Goal: Find specific page/section: Find specific page/section

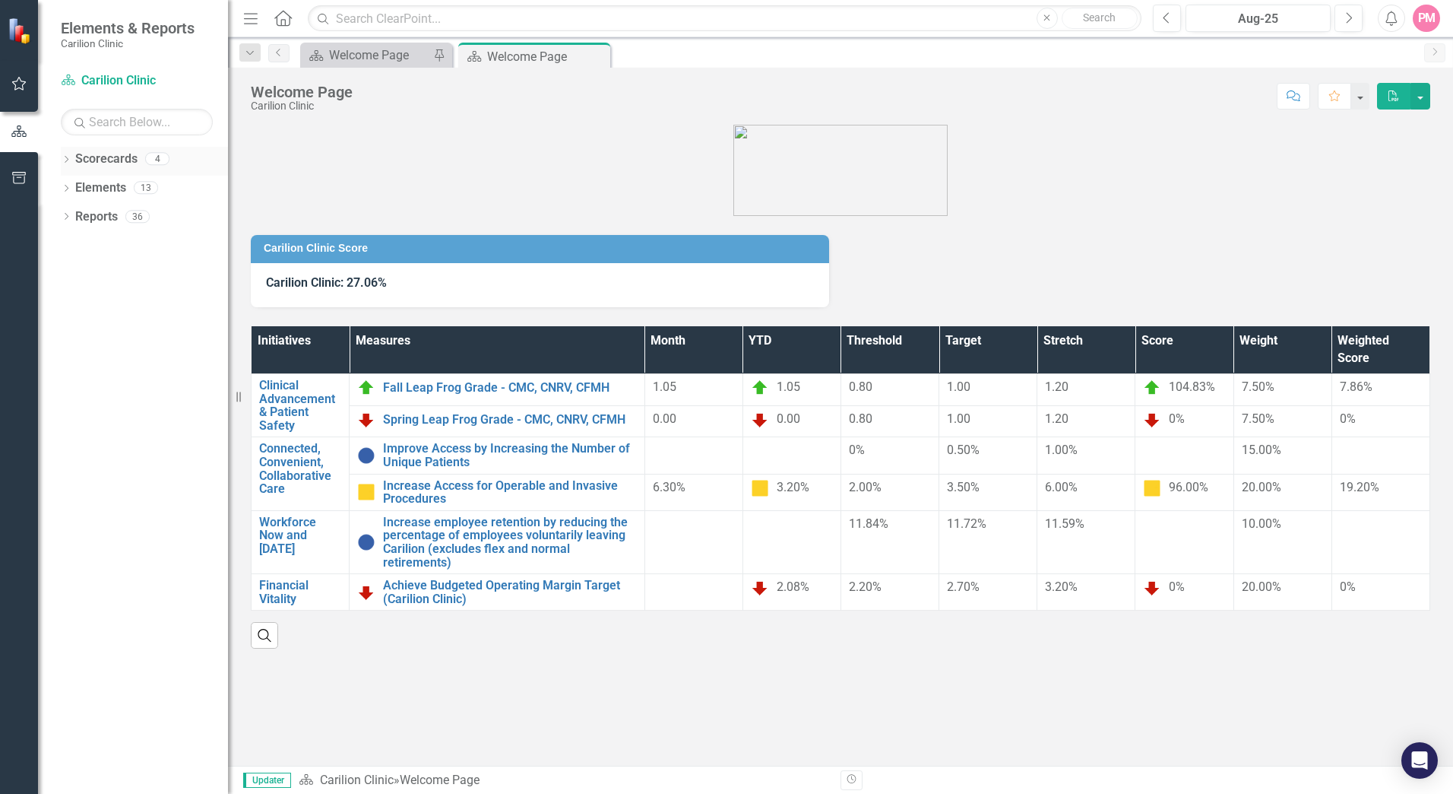
click at [64, 157] on icon "Dropdown" at bounding box center [66, 161] width 11 height 8
click at [75, 185] on icon "Dropdown" at bounding box center [73, 186] width 11 height 9
click at [85, 215] on icon "Dropdown" at bounding box center [89, 215] width 11 height 9
click at [122, 246] on link "Gastroenterology" at bounding box center [171, 245] width 114 height 17
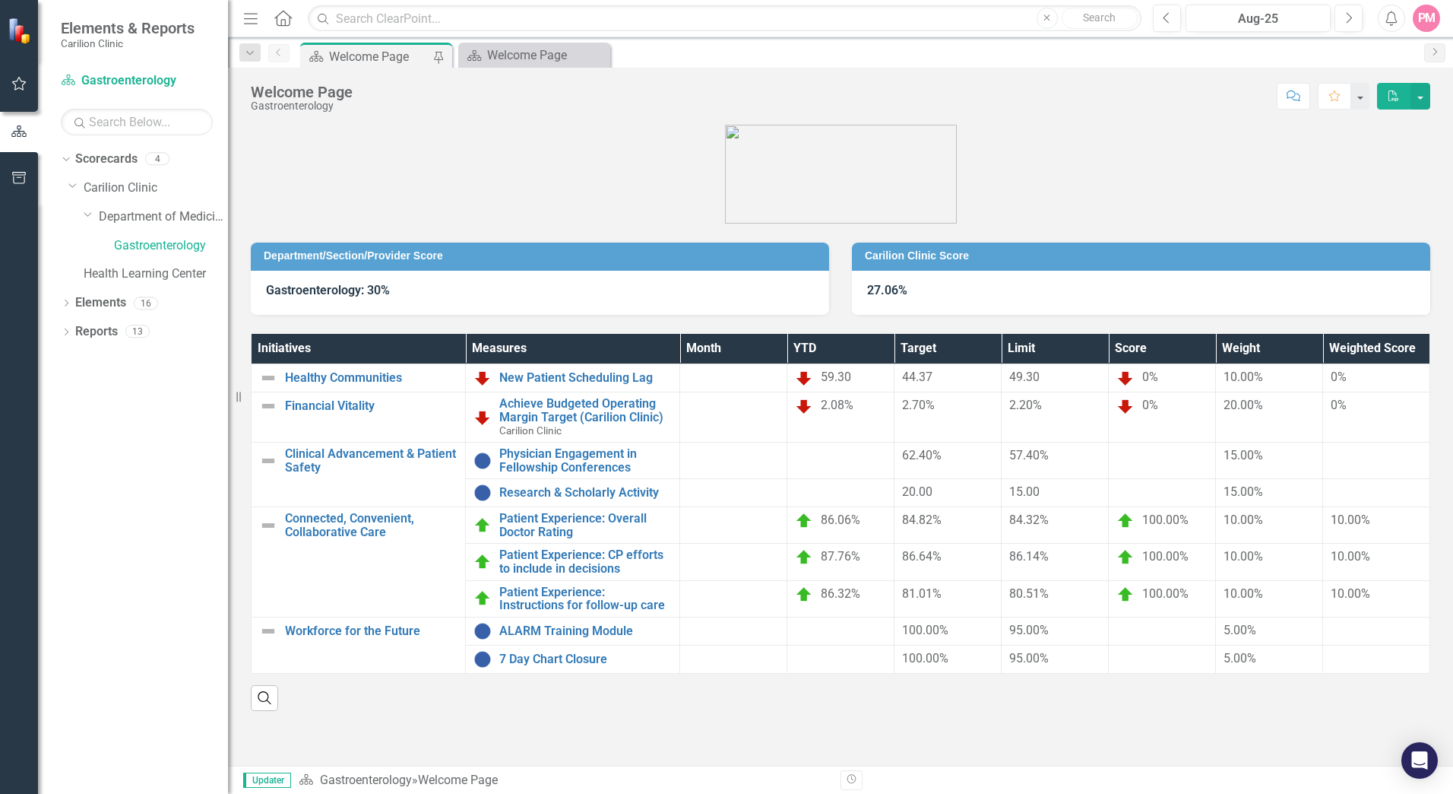
drag, startPoint x: 182, startPoint y: 241, endPoint x: 148, endPoint y: 444, distance: 205.7
click at [148, 444] on div "Dropdown Scorecards 4 Dropdown Carilion Clinic Dropdown Department of Medicine …" at bounding box center [133, 470] width 190 height 647
click at [85, 74] on link "Scorecard Gastroenterology" at bounding box center [137, 80] width 152 height 17
click at [19, 87] on icon "button" at bounding box center [19, 84] width 16 height 12
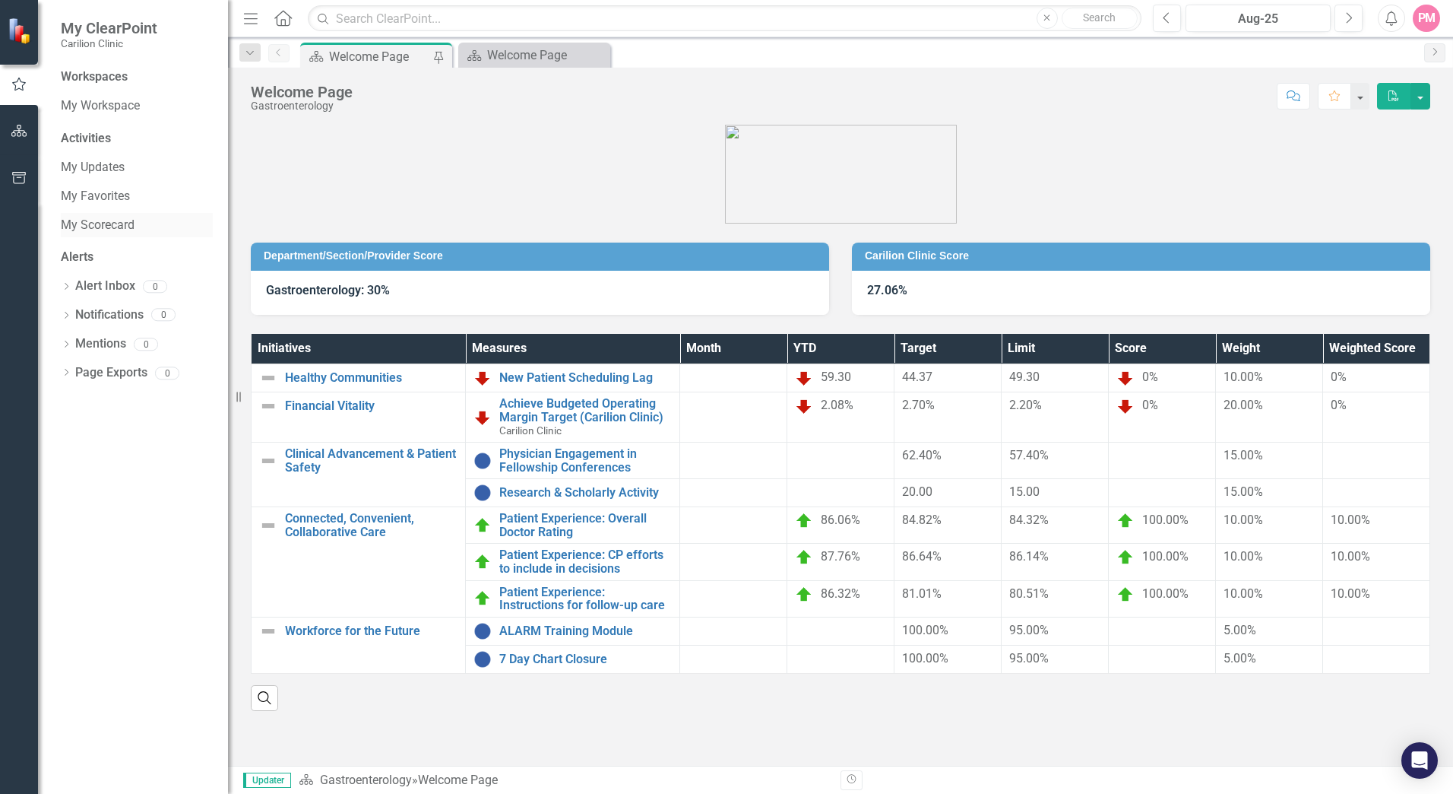
click at [112, 227] on link "My Scorecard" at bounding box center [137, 225] width 152 height 17
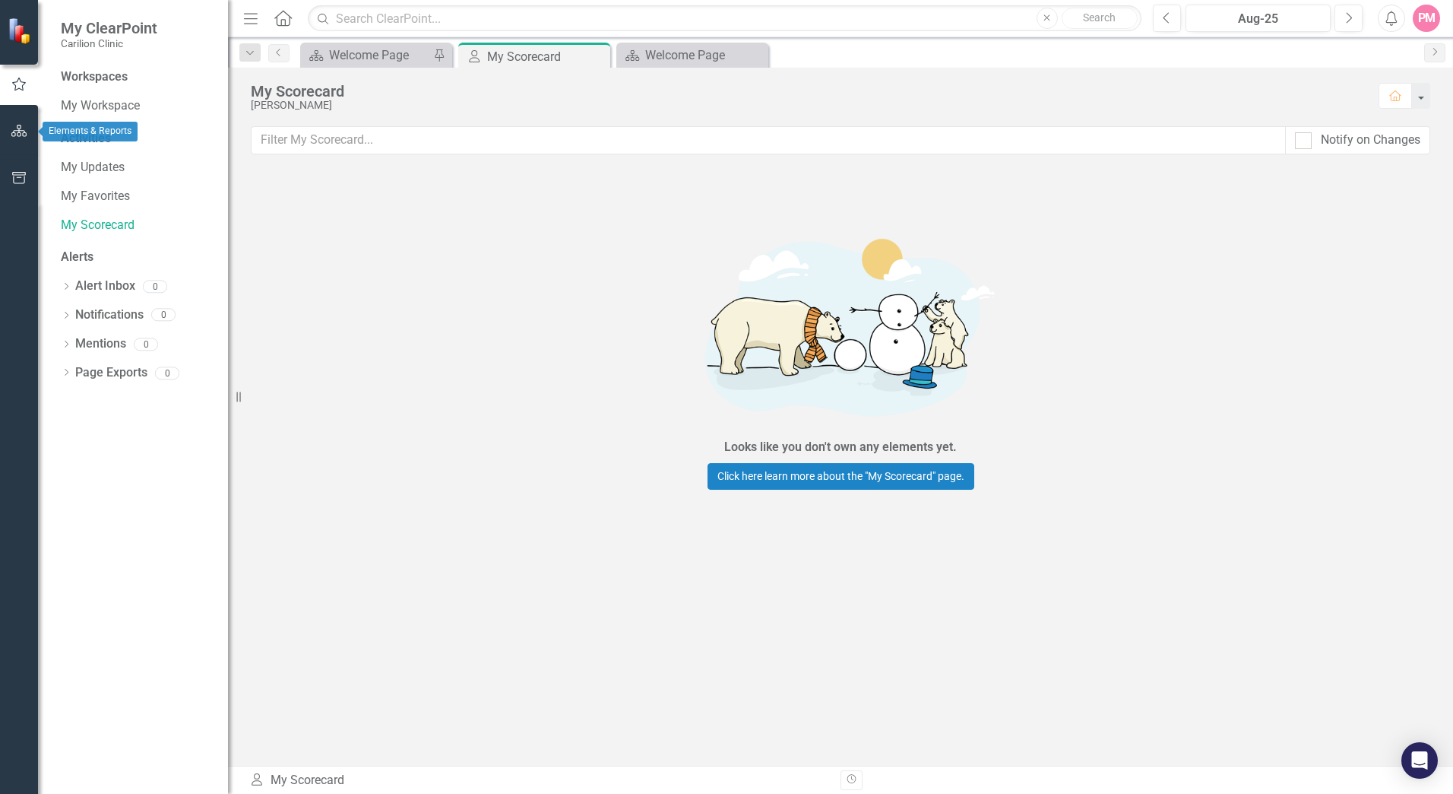
click at [14, 132] on icon "button" at bounding box center [19, 131] width 16 height 12
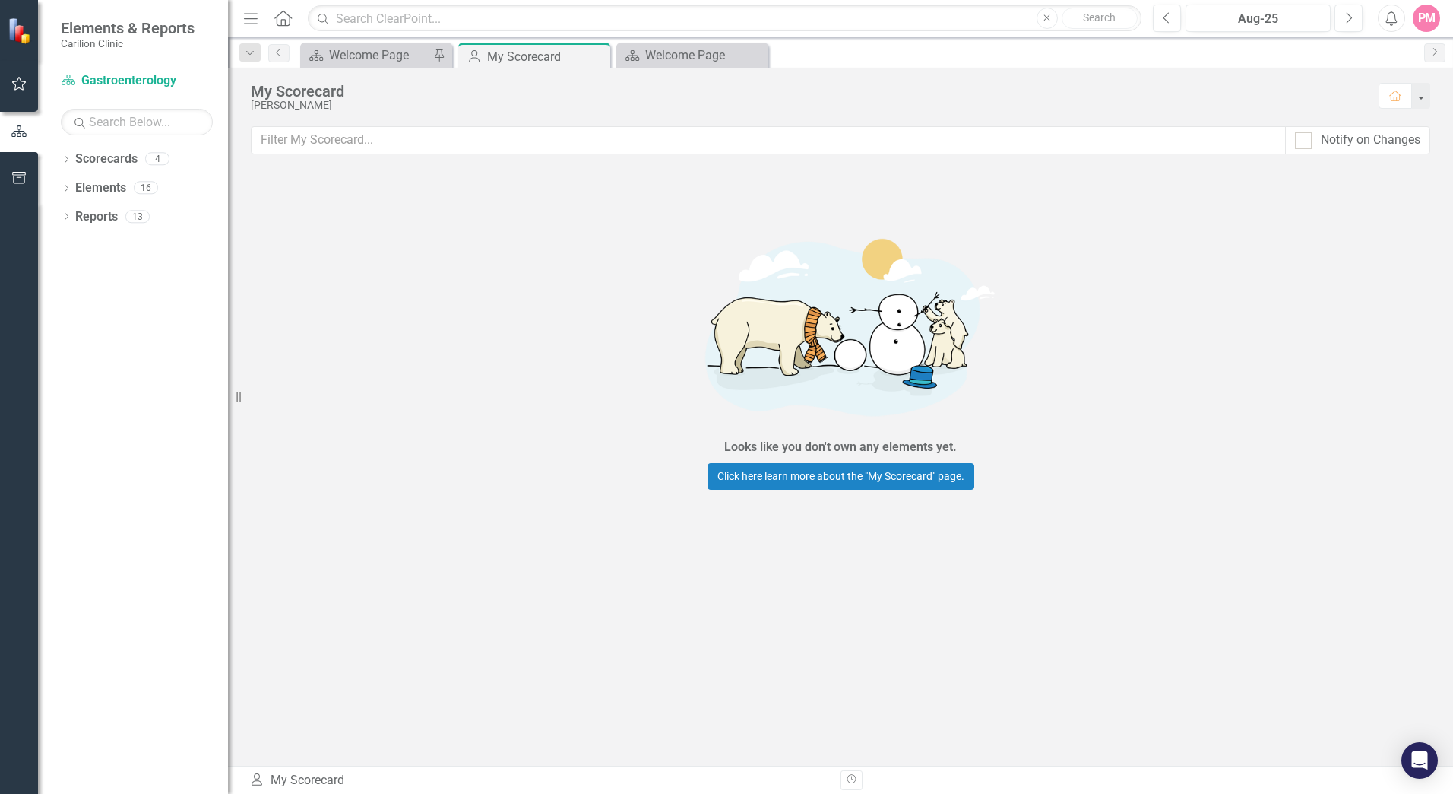
click at [57, 159] on div "Dropdown Scorecards 4 Dropdown Carilion Clinic Dropdown Department of Medicine …" at bounding box center [133, 470] width 190 height 647
click at [94, 81] on link "Scorecard Gastroenterology" at bounding box center [137, 80] width 152 height 17
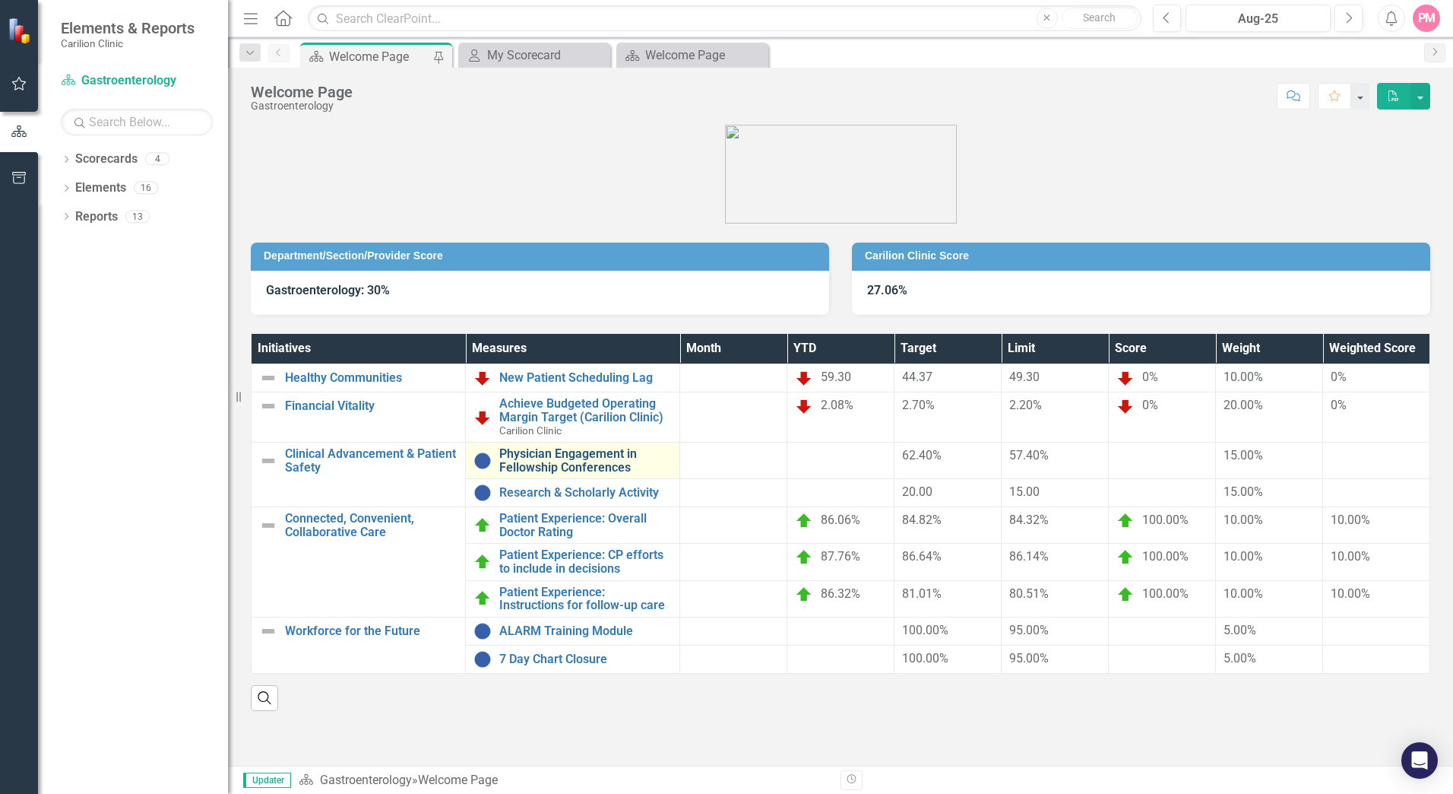
click at [560, 455] on link "Physician Engagement in Fellowship Conferences" at bounding box center [585, 460] width 173 height 27
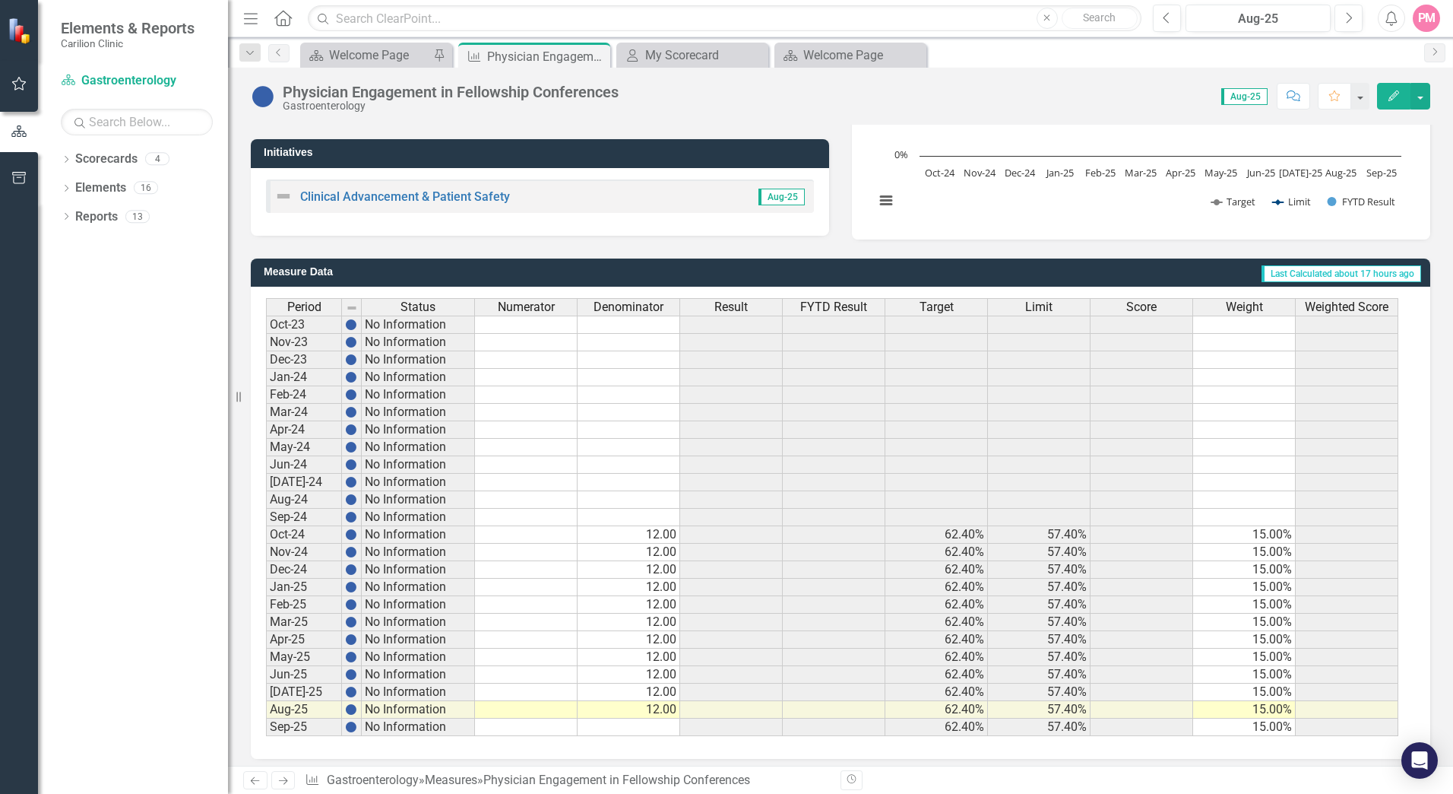
scroll to position [268, 0]
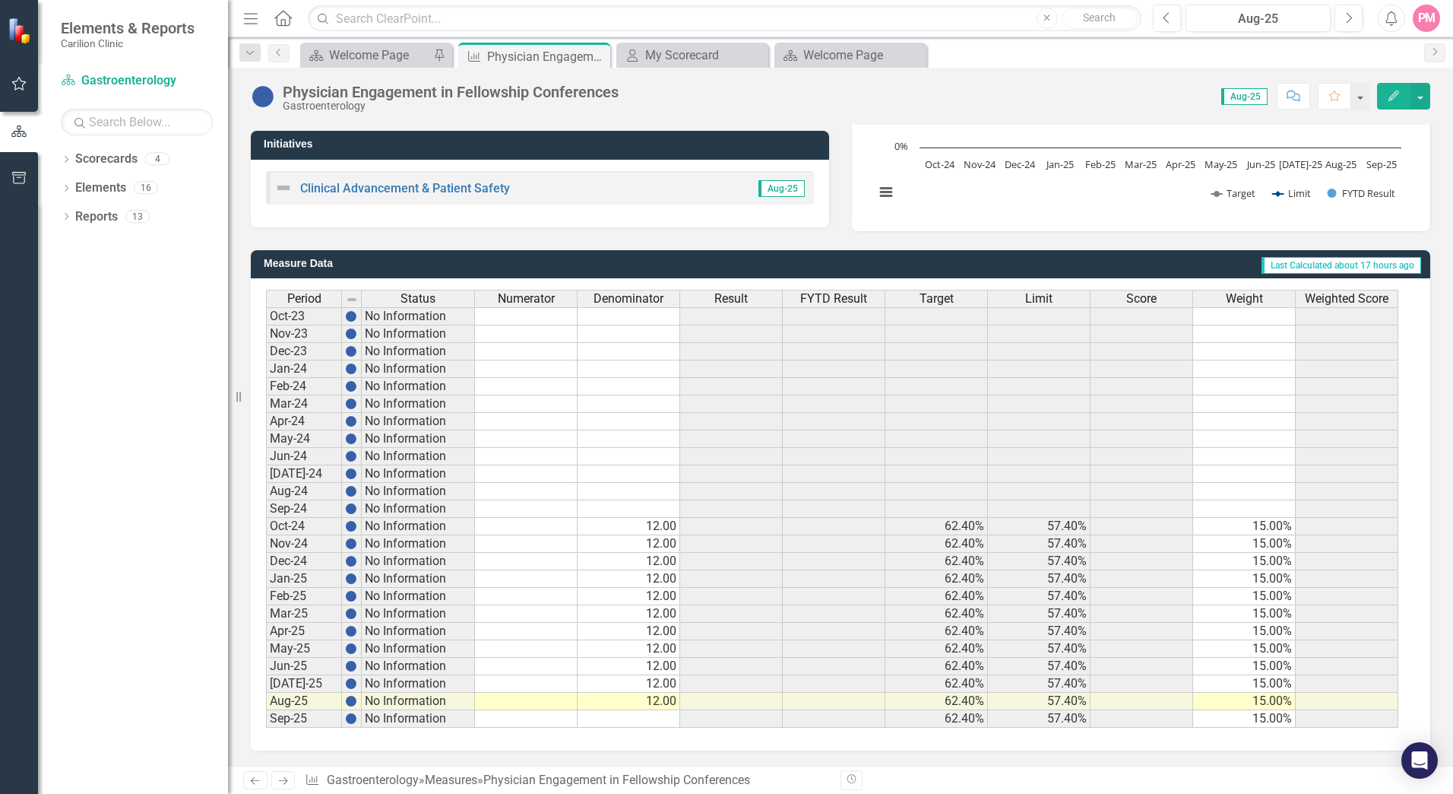
click at [1253, 96] on span "Aug-25" at bounding box center [1245, 96] width 46 height 17
click at [1239, 21] on div "Aug-25" at bounding box center [1258, 19] width 135 height 18
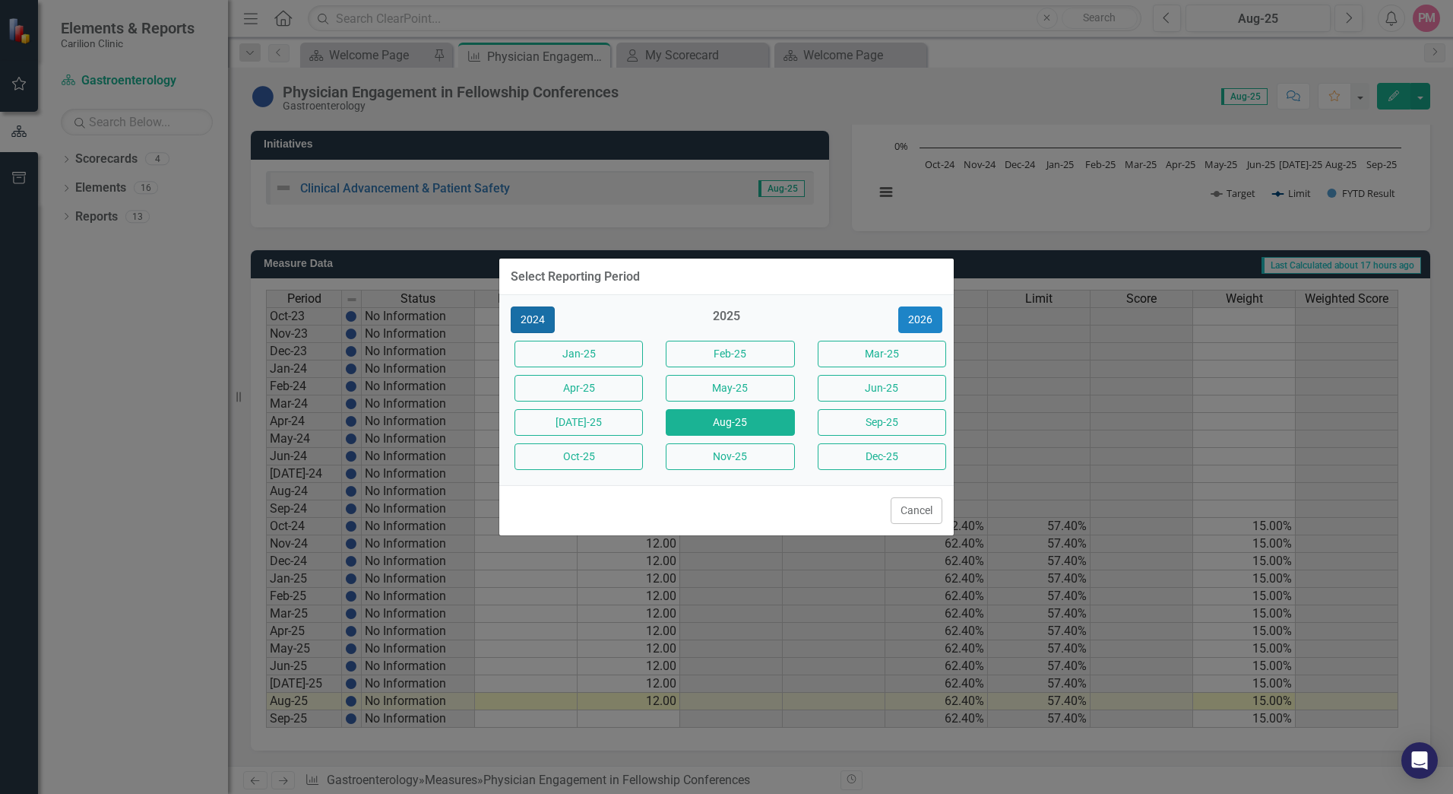
click at [530, 315] on button "2024" at bounding box center [533, 319] width 44 height 27
click at [555, 348] on button "Jan-24" at bounding box center [579, 354] width 128 height 27
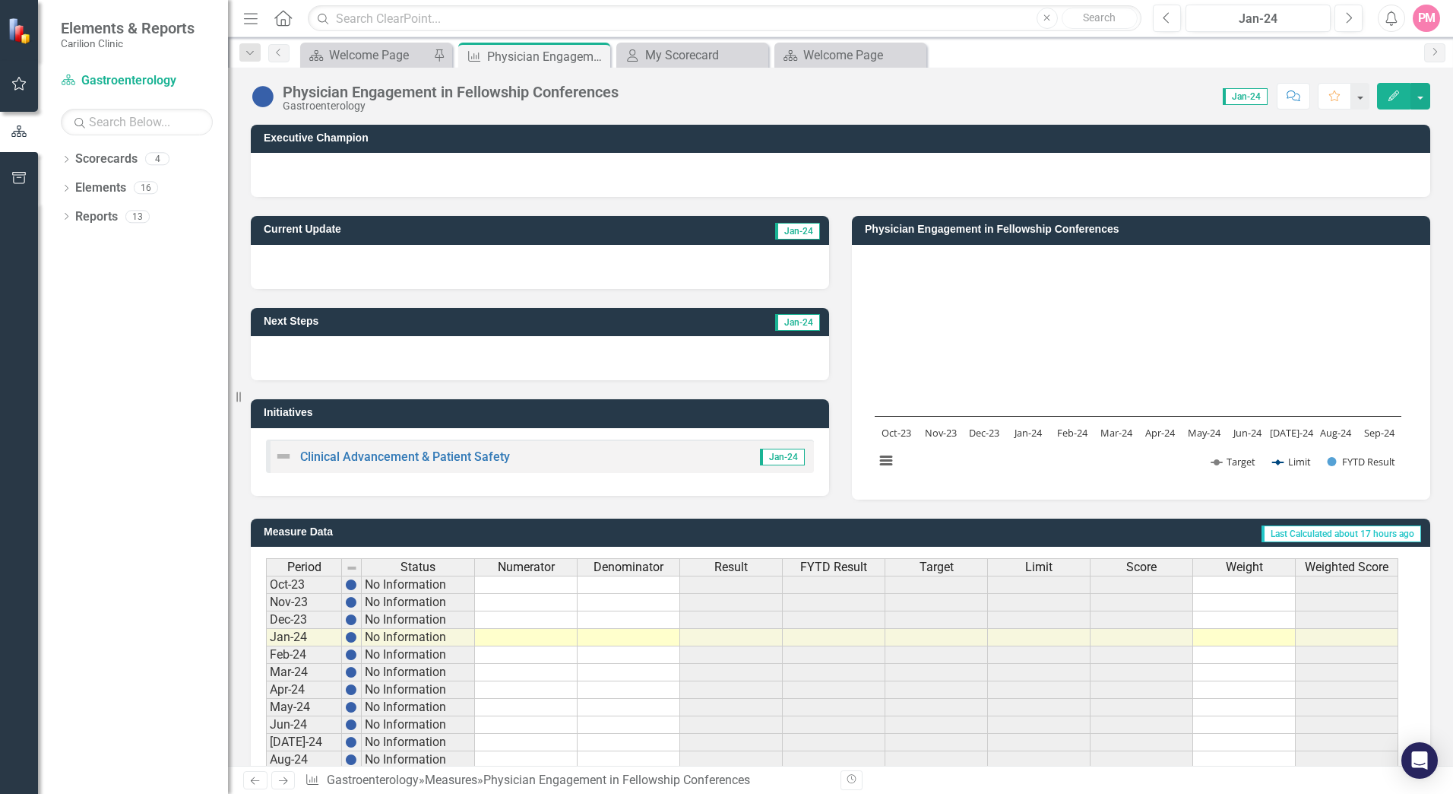
click at [1253, 94] on span "Jan-24" at bounding box center [1245, 96] width 45 height 17
click at [1247, 94] on span "Jan-24" at bounding box center [1245, 96] width 45 height 17
click at [1282, 23] on div "Jan-24" at bounding box center [1258, 19] width 135 height 18
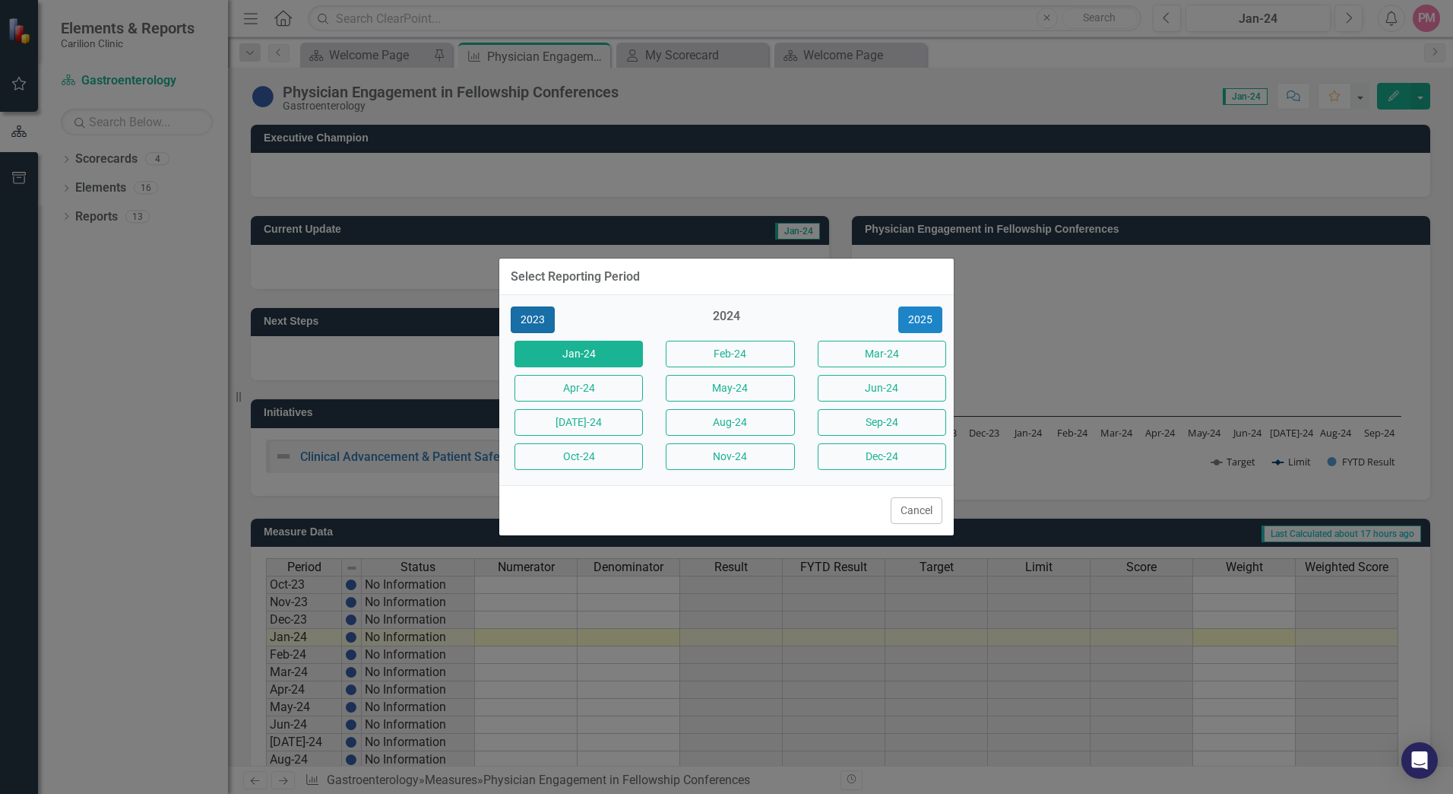
click at [515, 319] on button "2023" at bounding box center [533, 319] width 44 height 27
click at [583, 420] on button "[DATE]-23" at bounding box center [579, 422] width 128 height 27
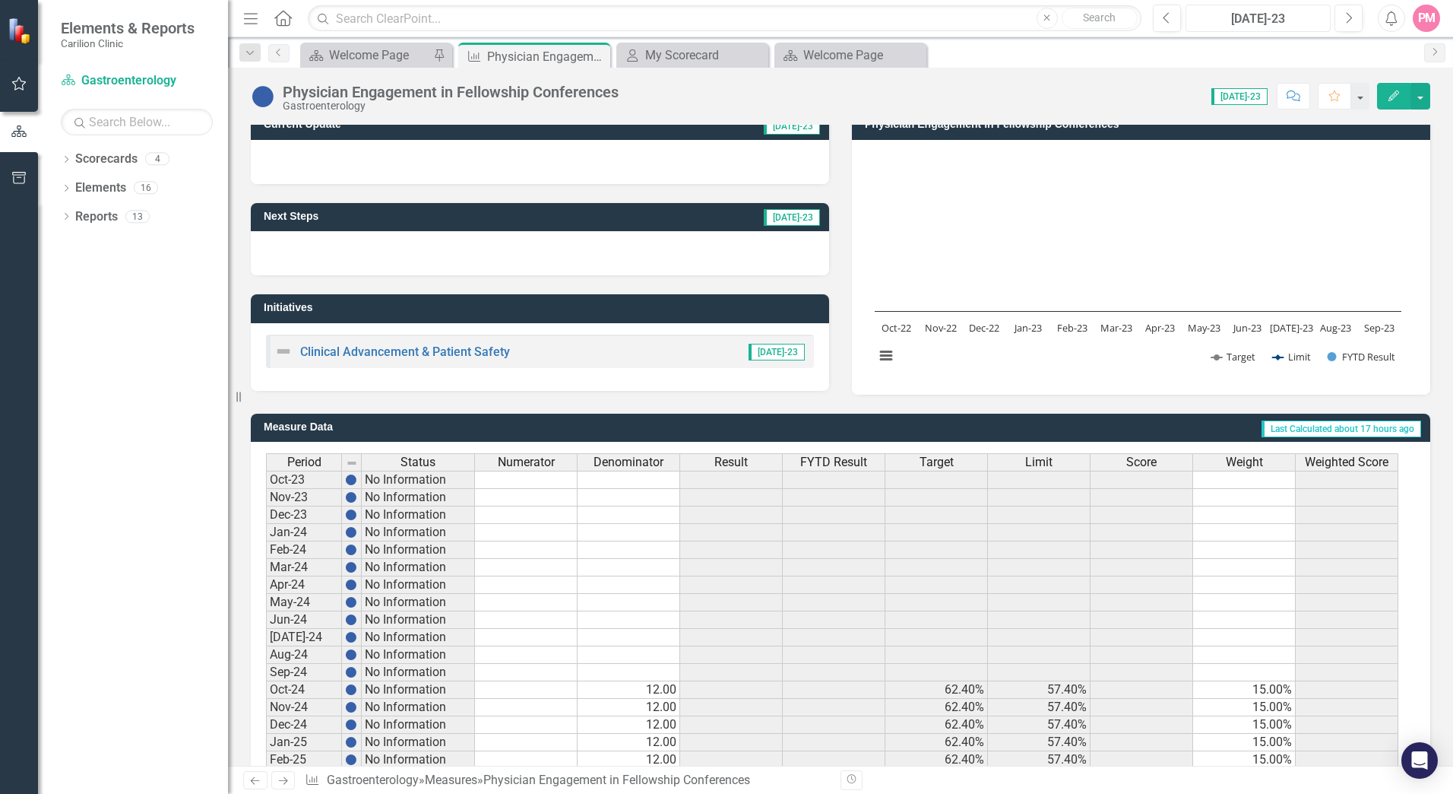
scroll to position [40, 0]
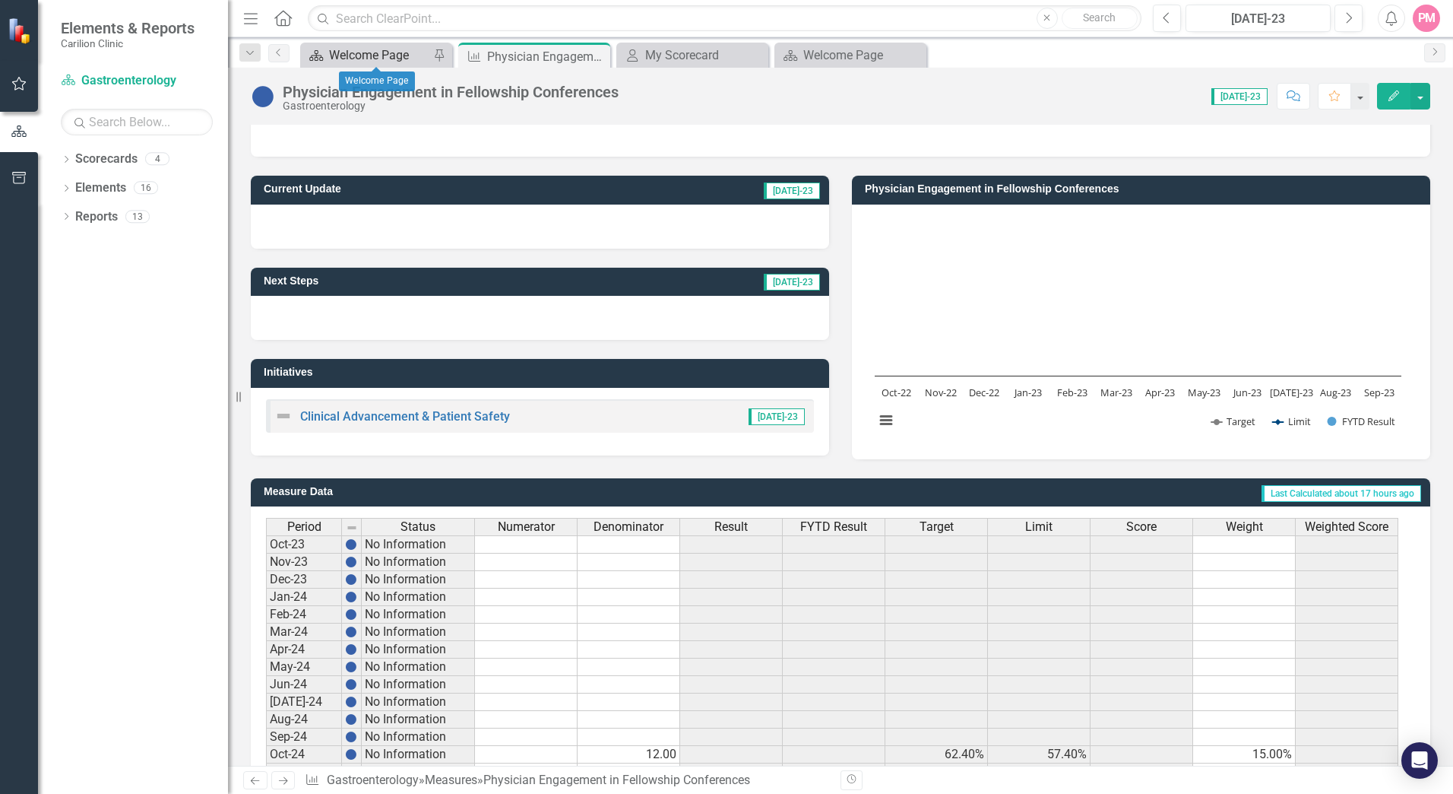
click at [404, 48] on div "Welcome Page" at bounding box center [379, 55] width 100 height 19
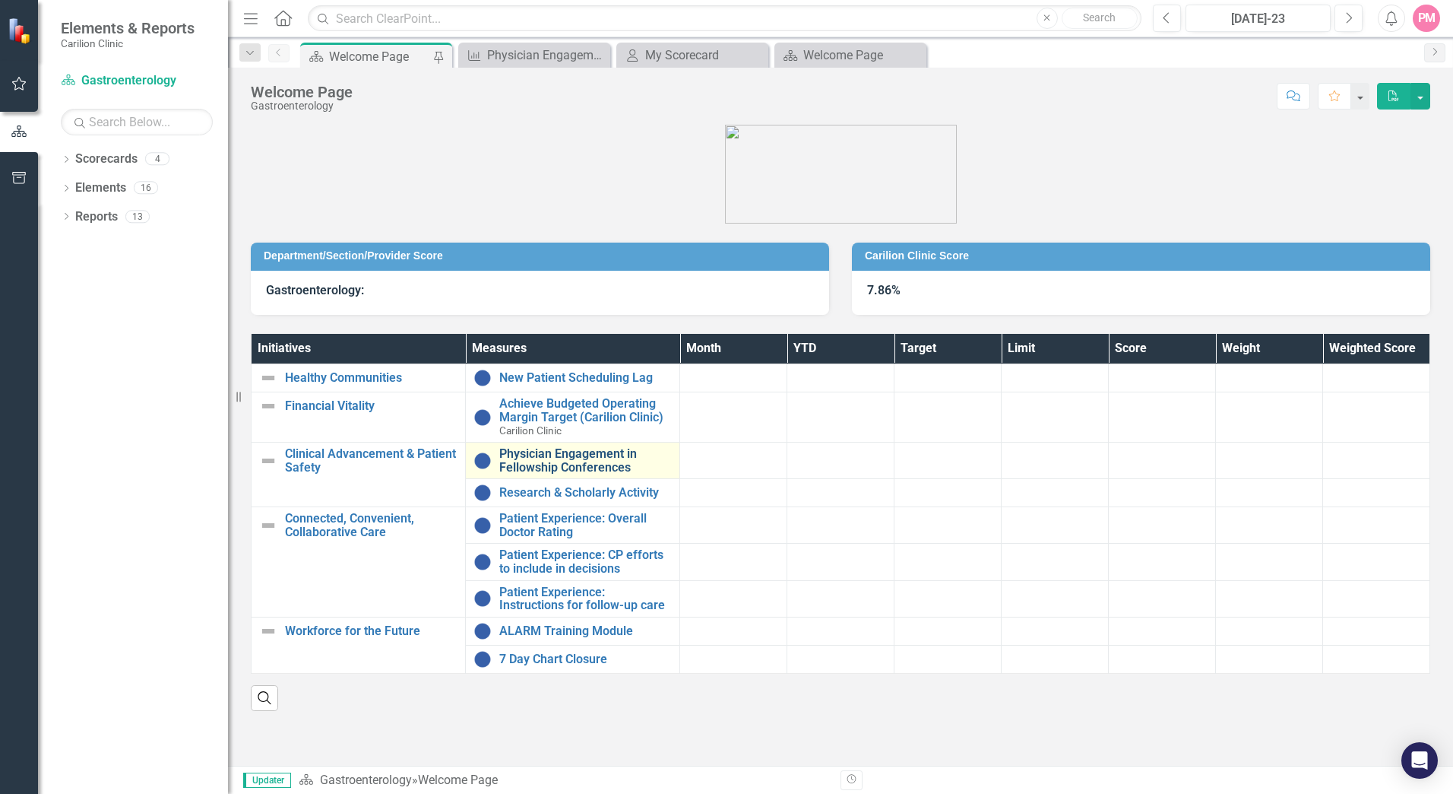
click at [575, 466] on link "Physician Engagement in Fellowship Conferences" at bounding box center [585, 460] width 173 height 27
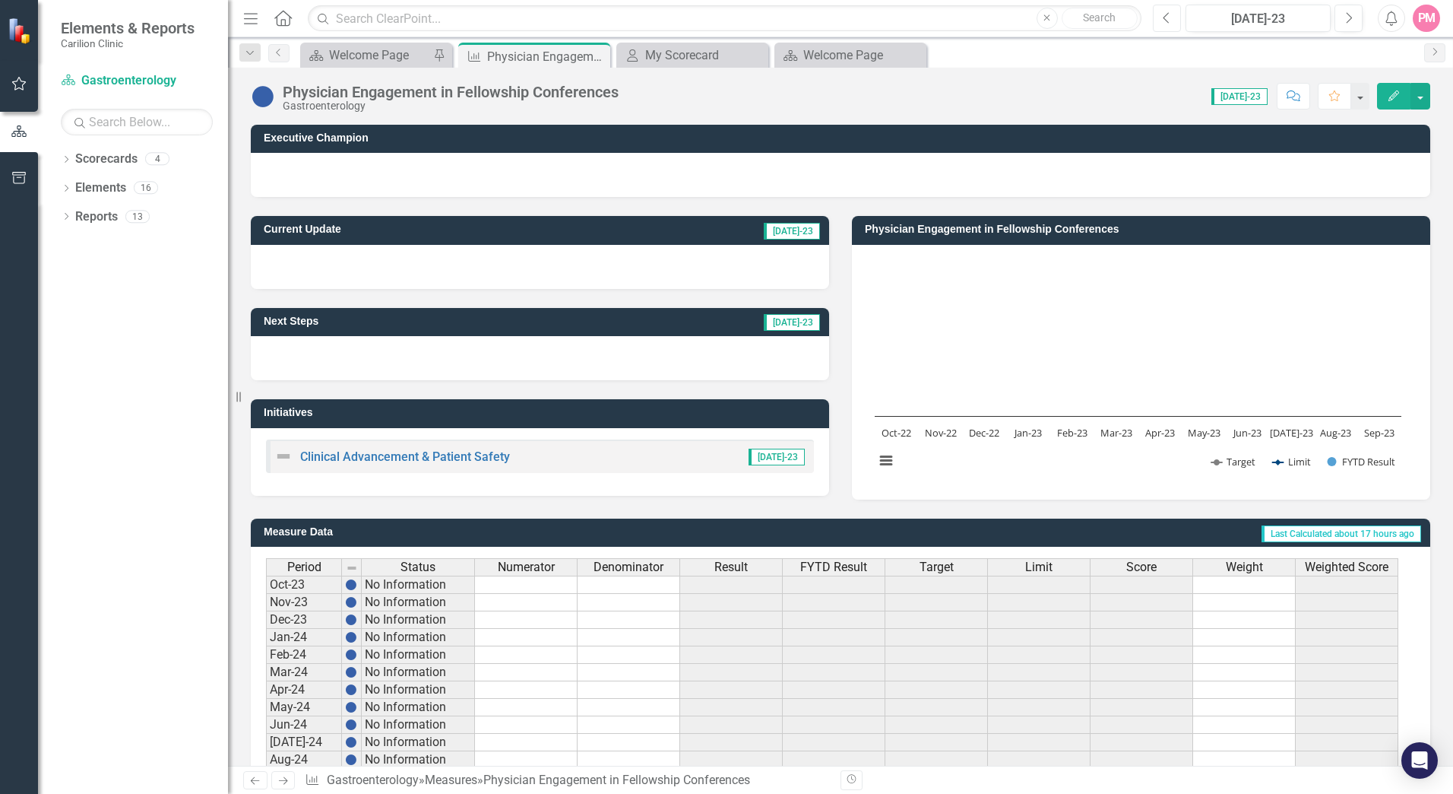
click at [1168, 22] on icon "Previous" at bounding box center [1167, 18] width 8 height 14
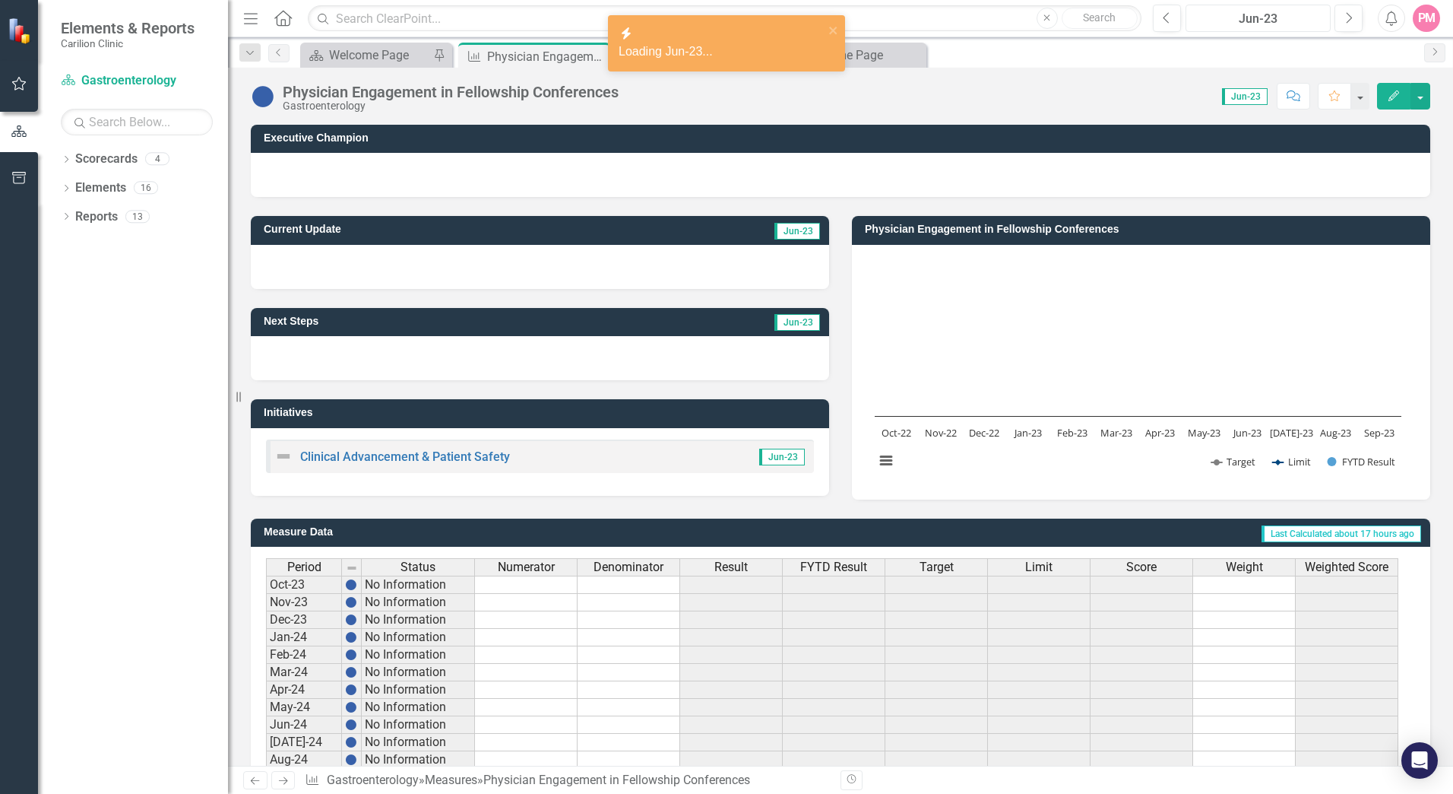
click at [1260, 14] on div "Jun-23" at bounding box center [1258, 19] width 135 height 18
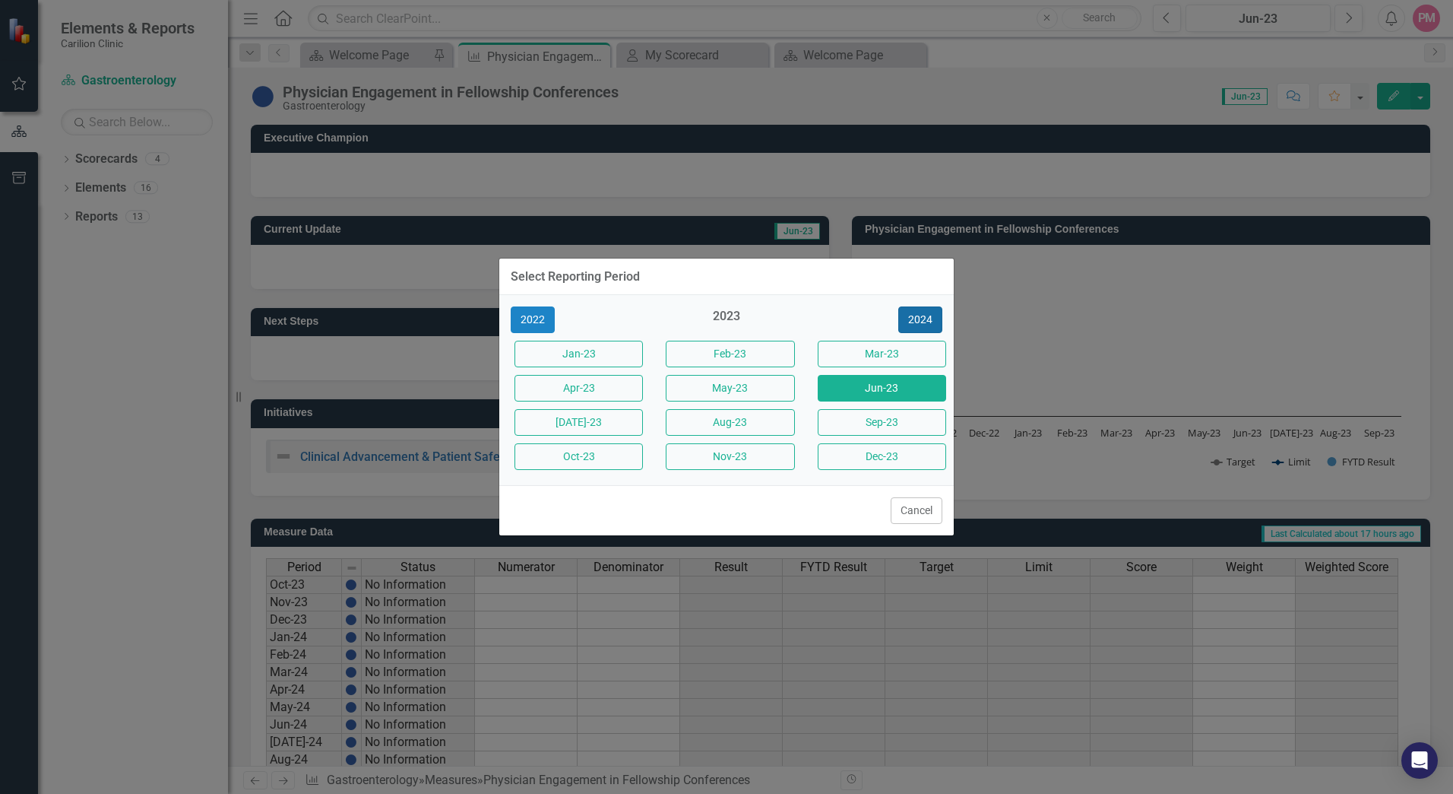
click at [925, 319] on button "2024" at bounding box center [921, 319] width 44 height 27
click at [873, 422] on button "Sep-24" at bounding box center [882, 422] width 128 height 27
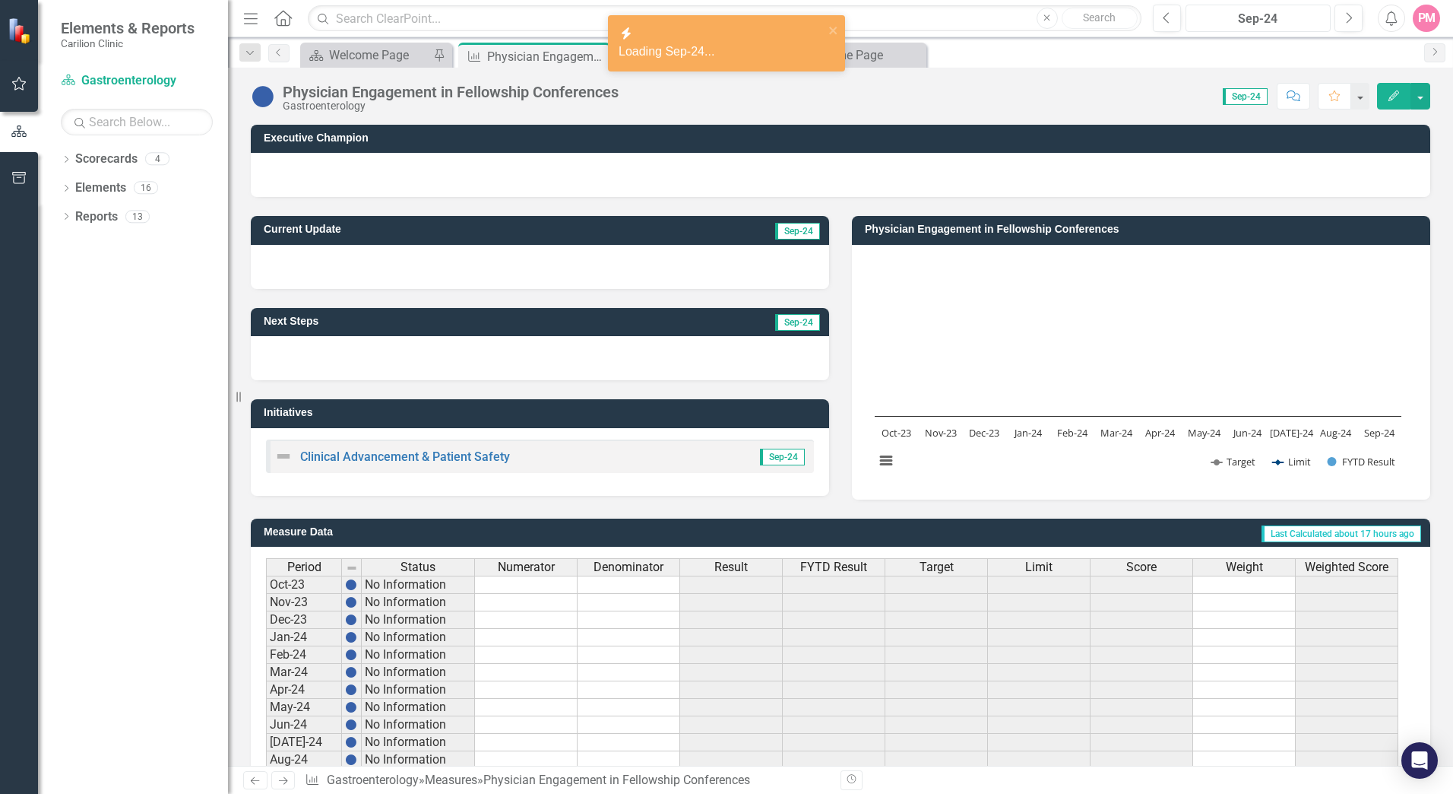
click at [1080, 329] on rect "Interactive chart" at bounding box center [1138, 370] width 542 height 228
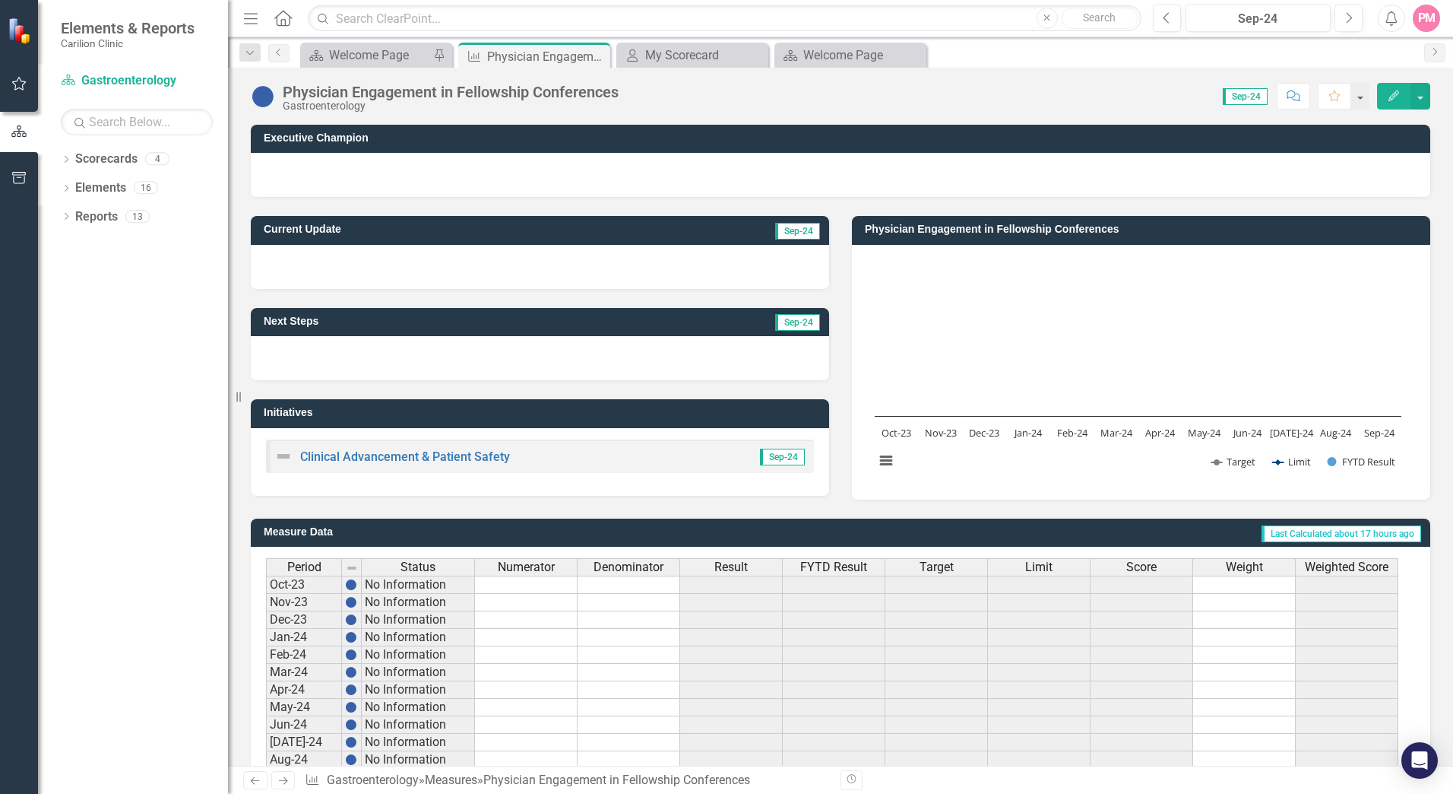
click at [250, 18] on icon "button" at bounding box center [251, 18] width 14 height 11
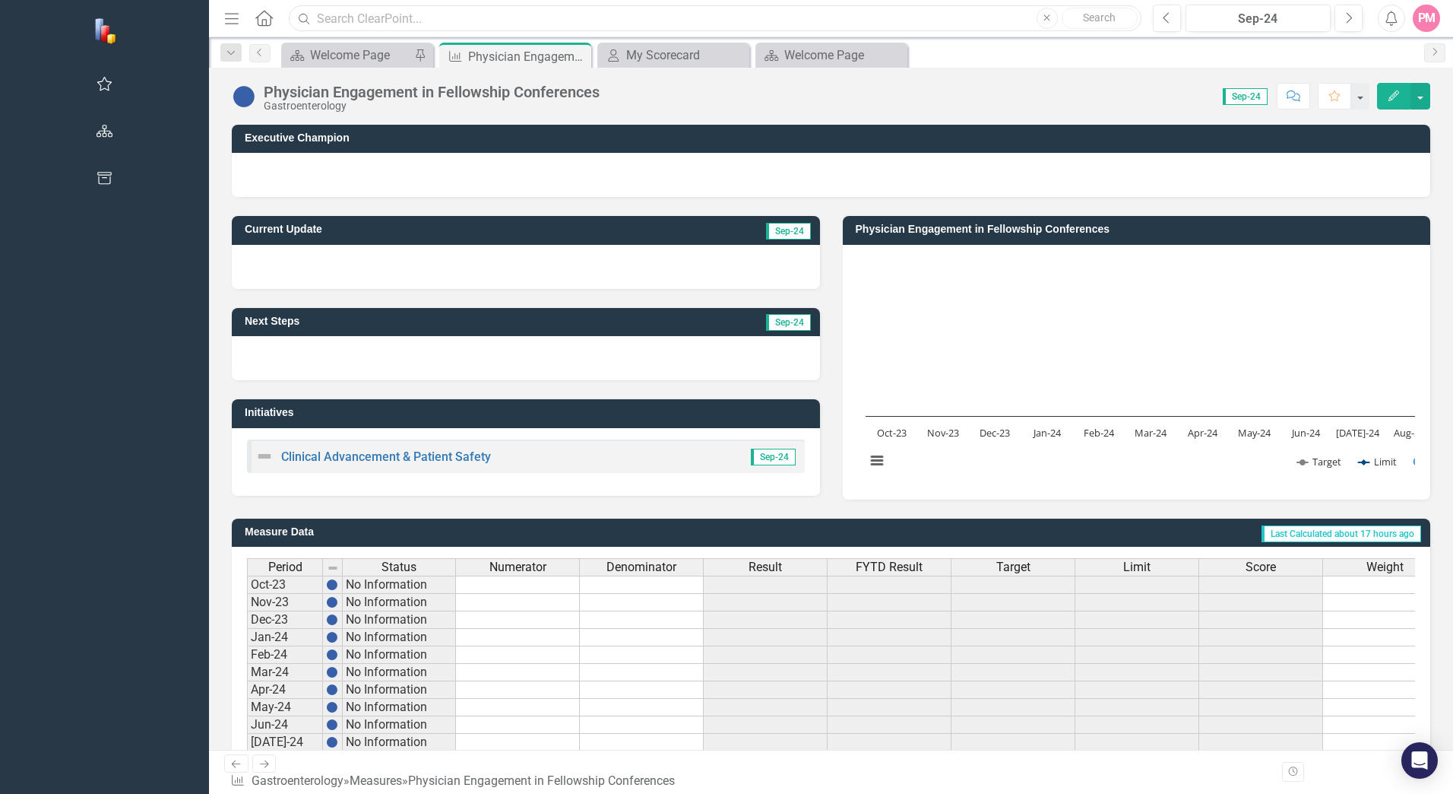
click at [289, 18] on input "text" at bounding box center [715, 18] width 853 height 27
click at [222, 16] on icon "Menu" at bounding box center [232, 18] width 20 height 16
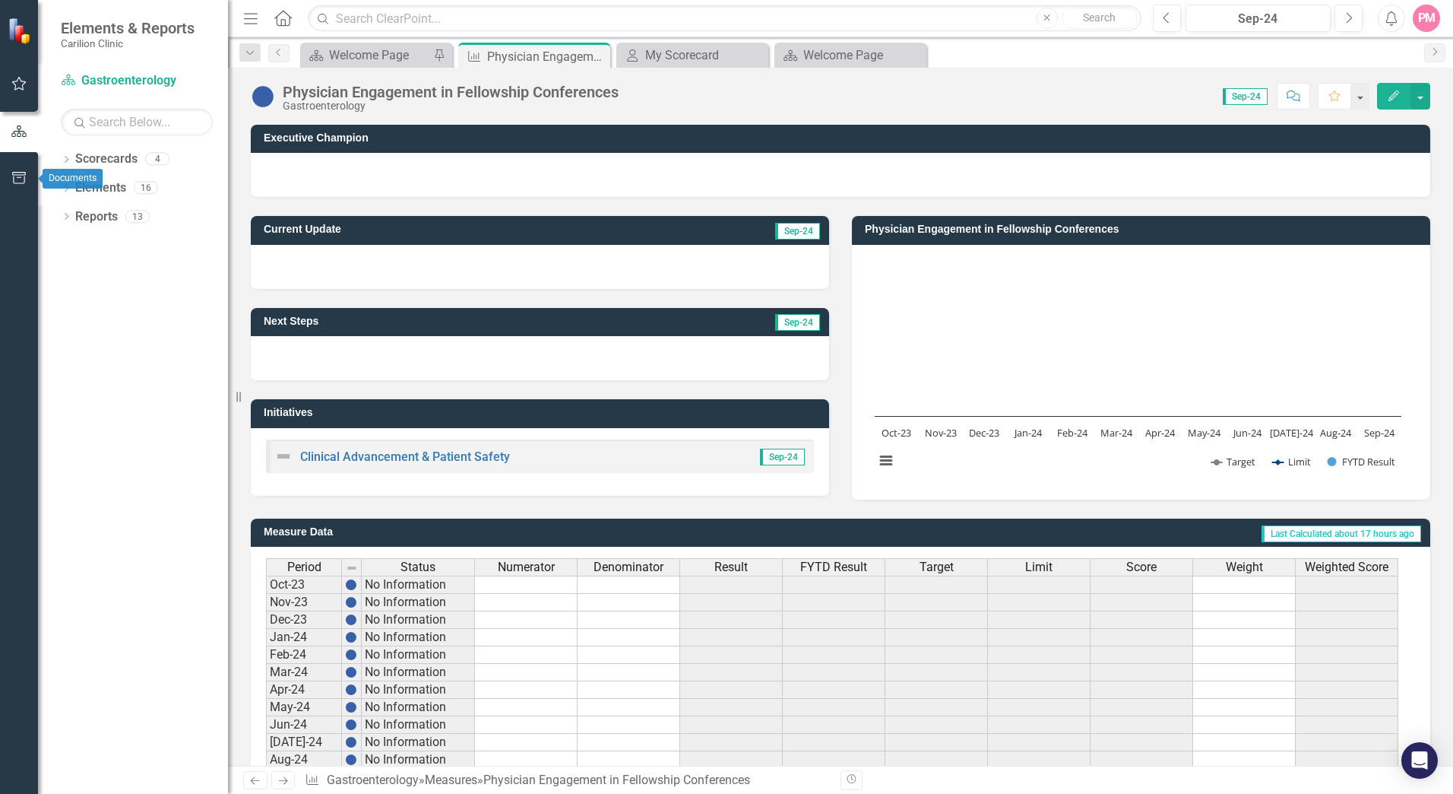
click at [15, 178] on icon "button" at bounding box center [19, 178] width 16 height 12
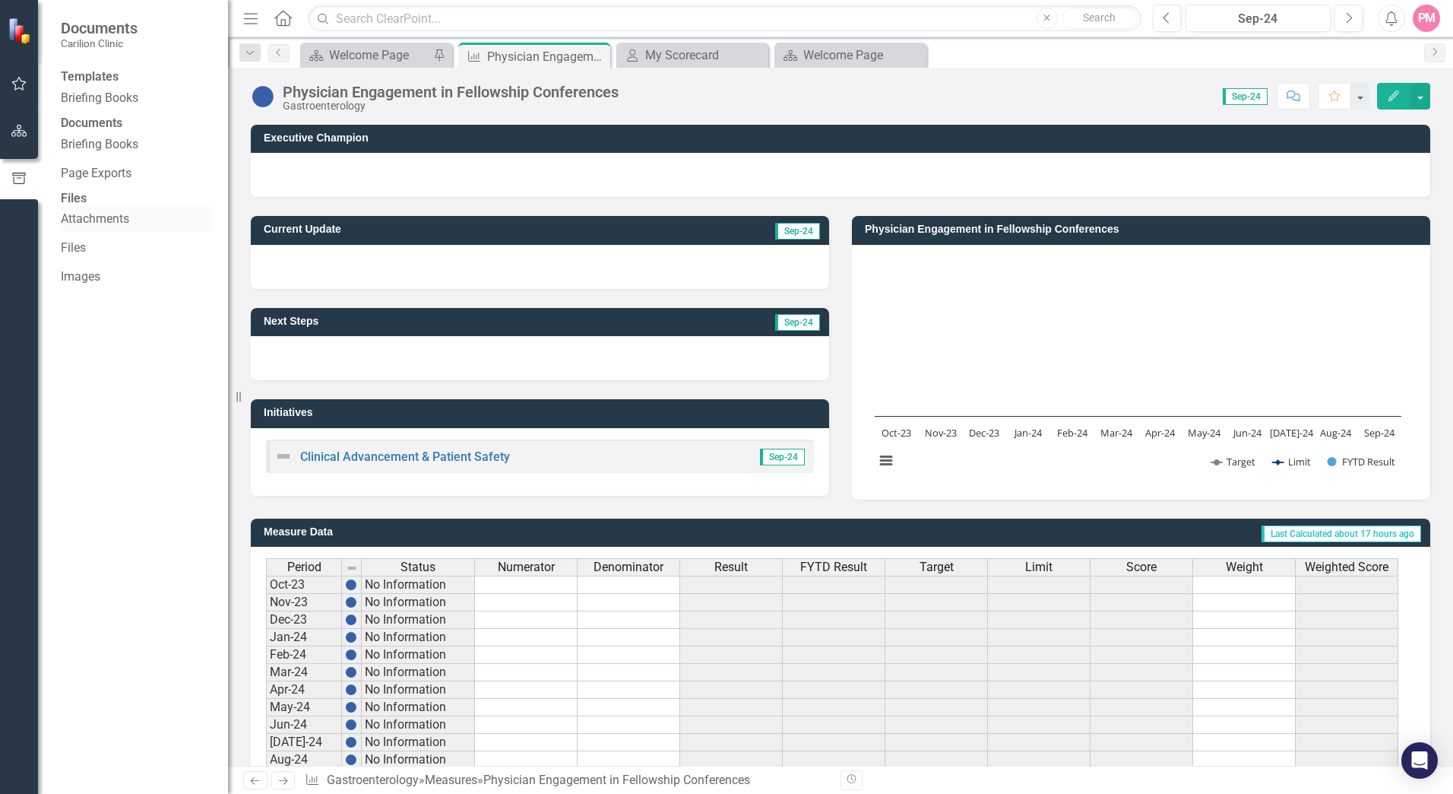
click at [113, 228] on link "Attachments" at bounding box center [137, 219] width 152 height 17
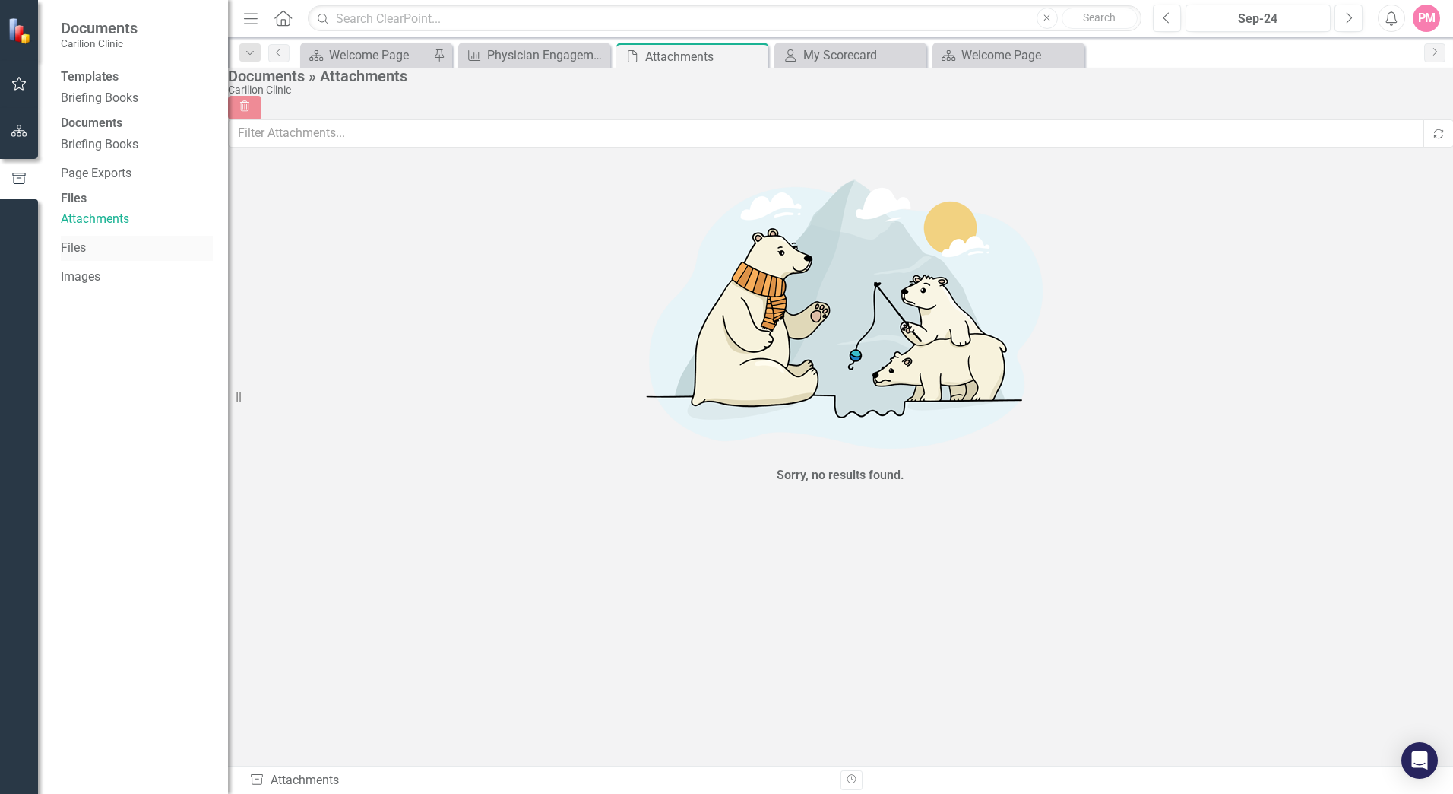
click at [84, 257] on link "Files" at bounding box center [137, 247] width 152 height 17
click at [10, 134] on button "button" at bounding box center [19, 132] width 34 height 32
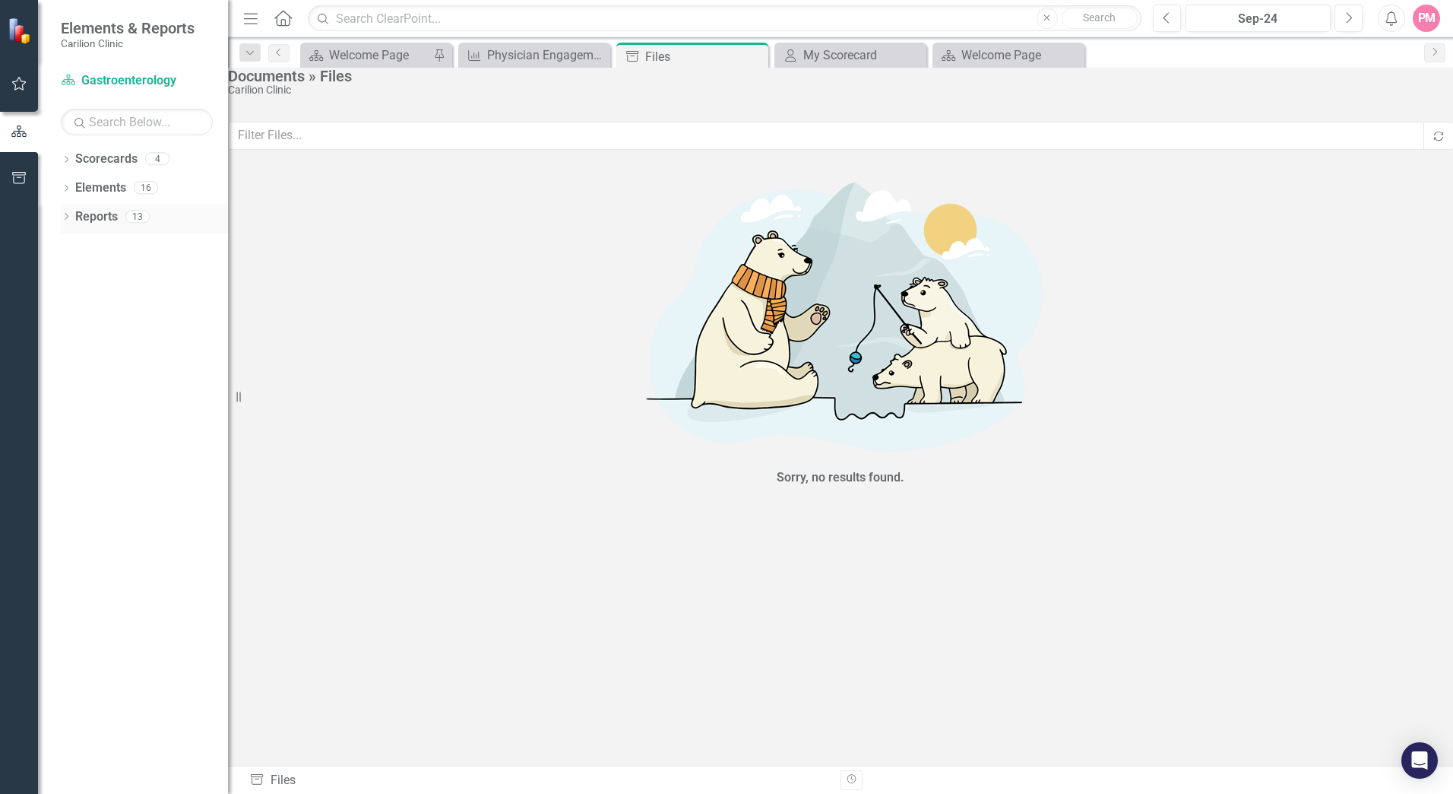
click at [68, 217] on icon "Dropdown" at bounding box center [66, 218] width 11 height 8
click at [131, 329] on link "Measure Measures" at bounding box center [119, 329] width 75 height 17
click at [128, 329] on link "Measure Measures" at bounding box center [119, 329] width 75 height 17
click at [71, 328] on icon "Dropdown" at bounding box center [73, 331] width 11 height 8
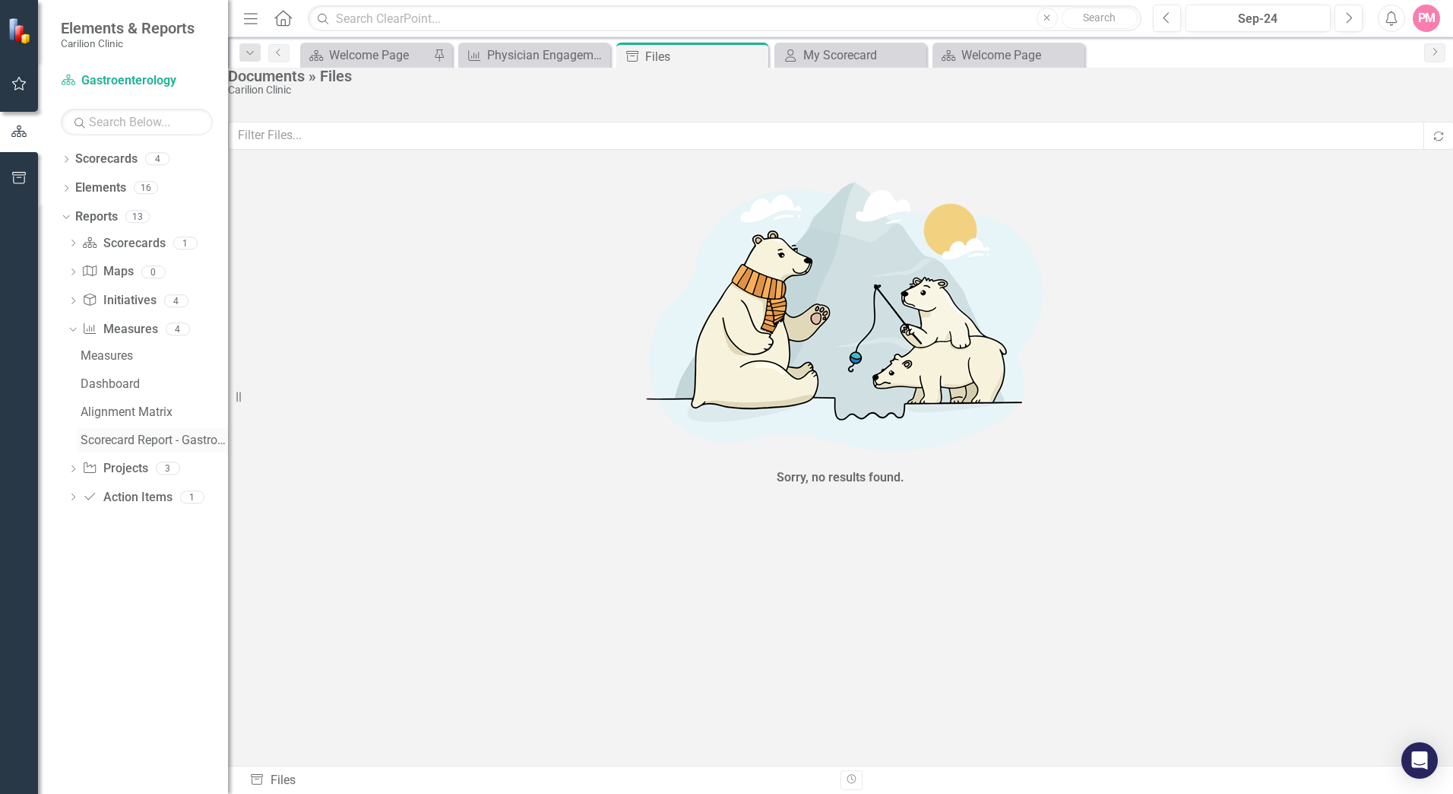
click at [122, 436] on div "Scorecard Report - Gastroenterology" at bounding box center [154, 440] width 147 height 14
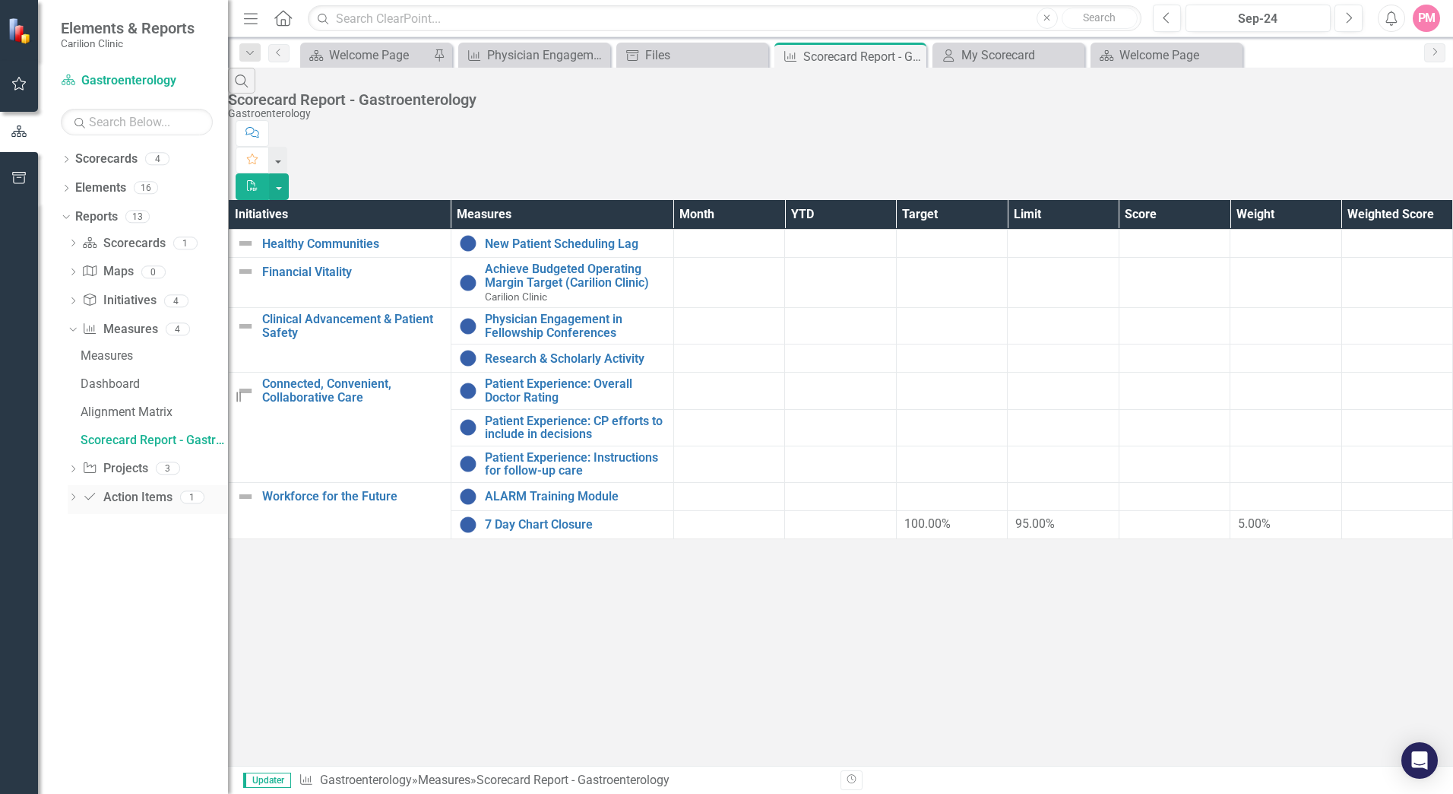
click at [84, 498] on icon "Action Item" at bounding box center [89, 496] width 15 height 12
click at [119, 499] on link "Action Item Action Items" at bounding box center [127, 497] width 90 height 17
click at [191, 496] on div "1" at bounding box center [192, 496] width 24 height 13
click at [72, 499] on icon "Dropdown" at bounding box center [73, 498] width 11 height 8
click at [65, 218] on icon "Dropdown" at bounding box center [64, 216] width 8 height 11
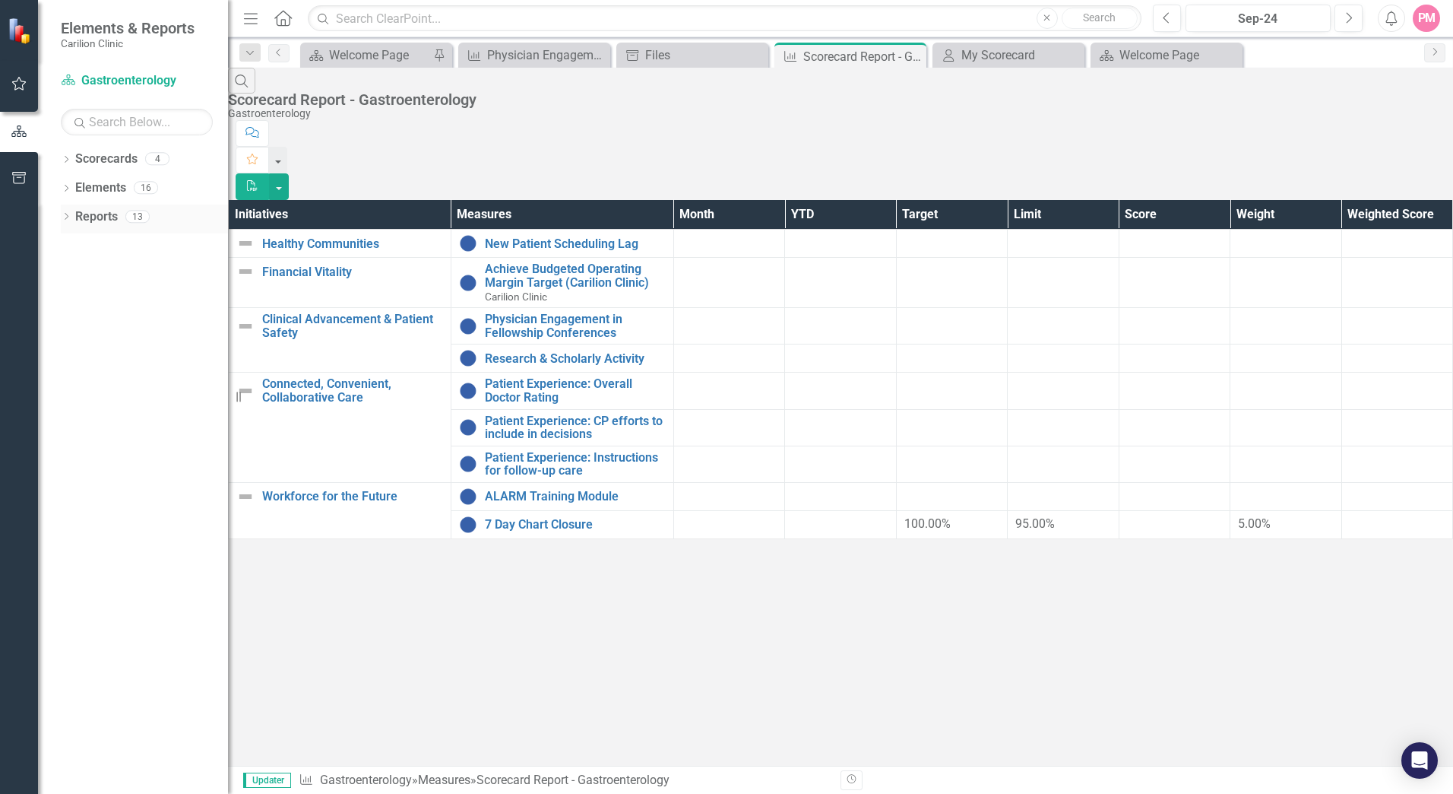
click at [65, 217] on icon "Dropdown" at bounding box center [66, 218] width 11 height 8
click at [72, 301] on icon "Dropdown" at bounding box center [73, 302] width 11 height 8
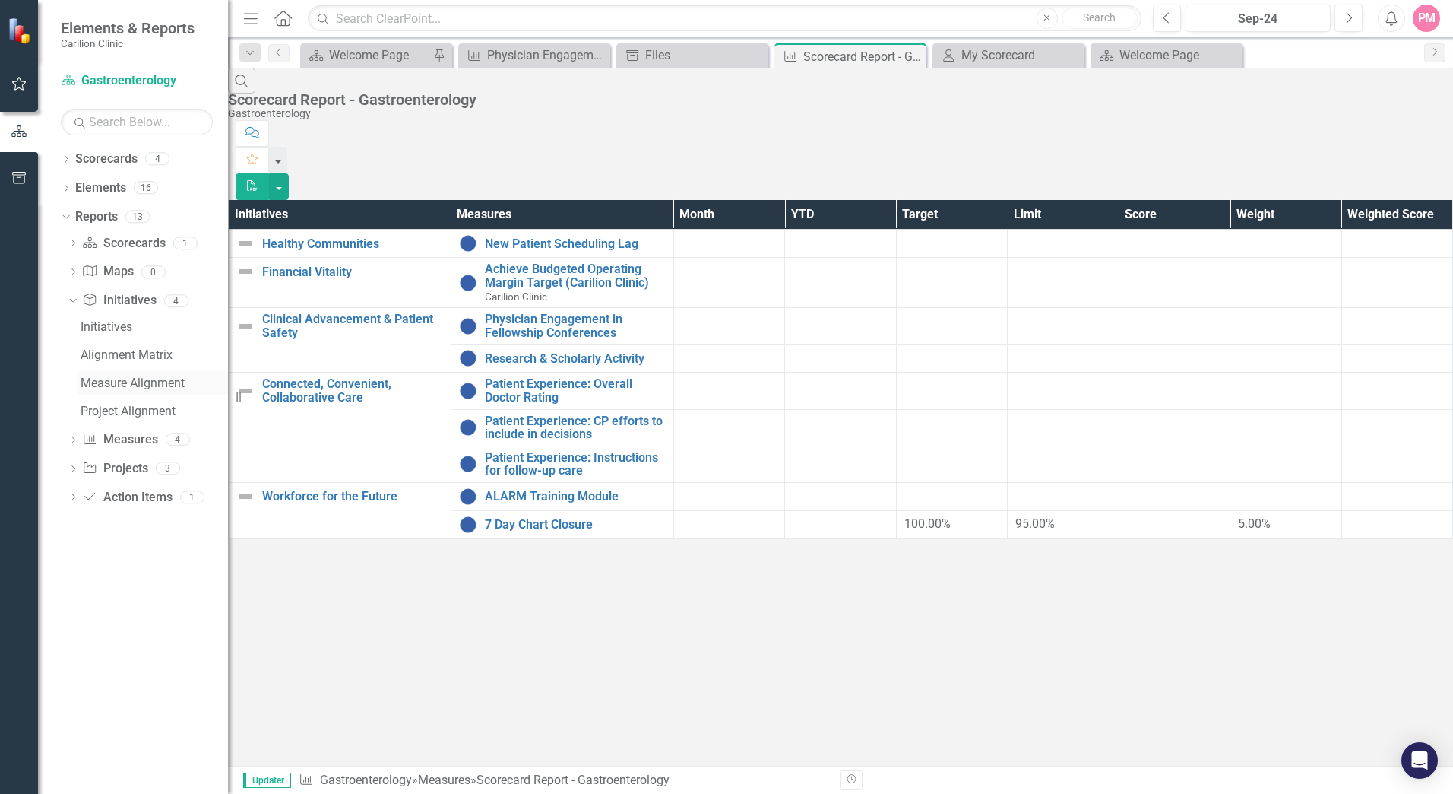
click at [114, 381] on div "Measure Alignment" at bounding box center [154, 383] width 147 height 14
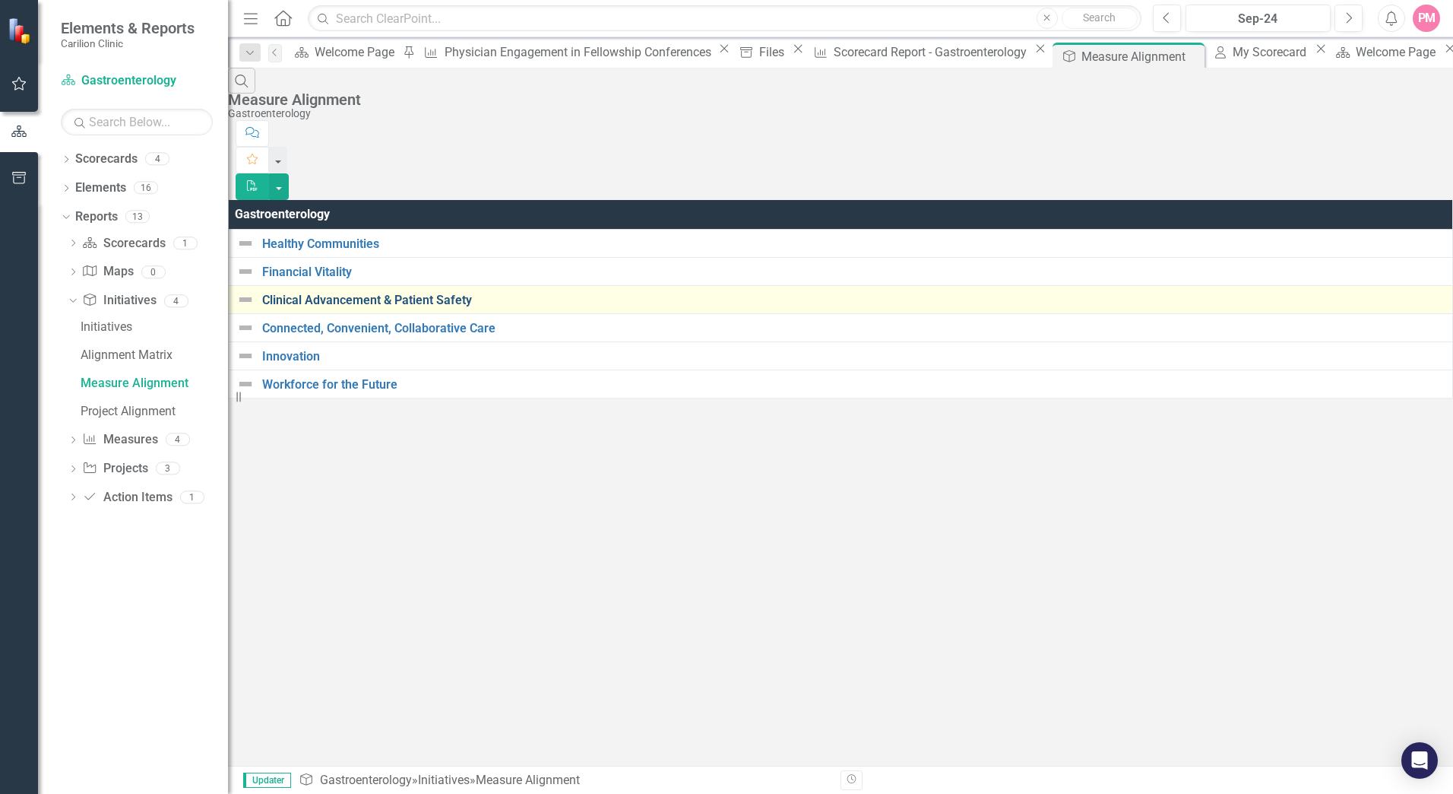
click at [360, 293] on link "Clinical Advancement & Patient Safety" at bounding box center [853, 300] width 1183 height 14
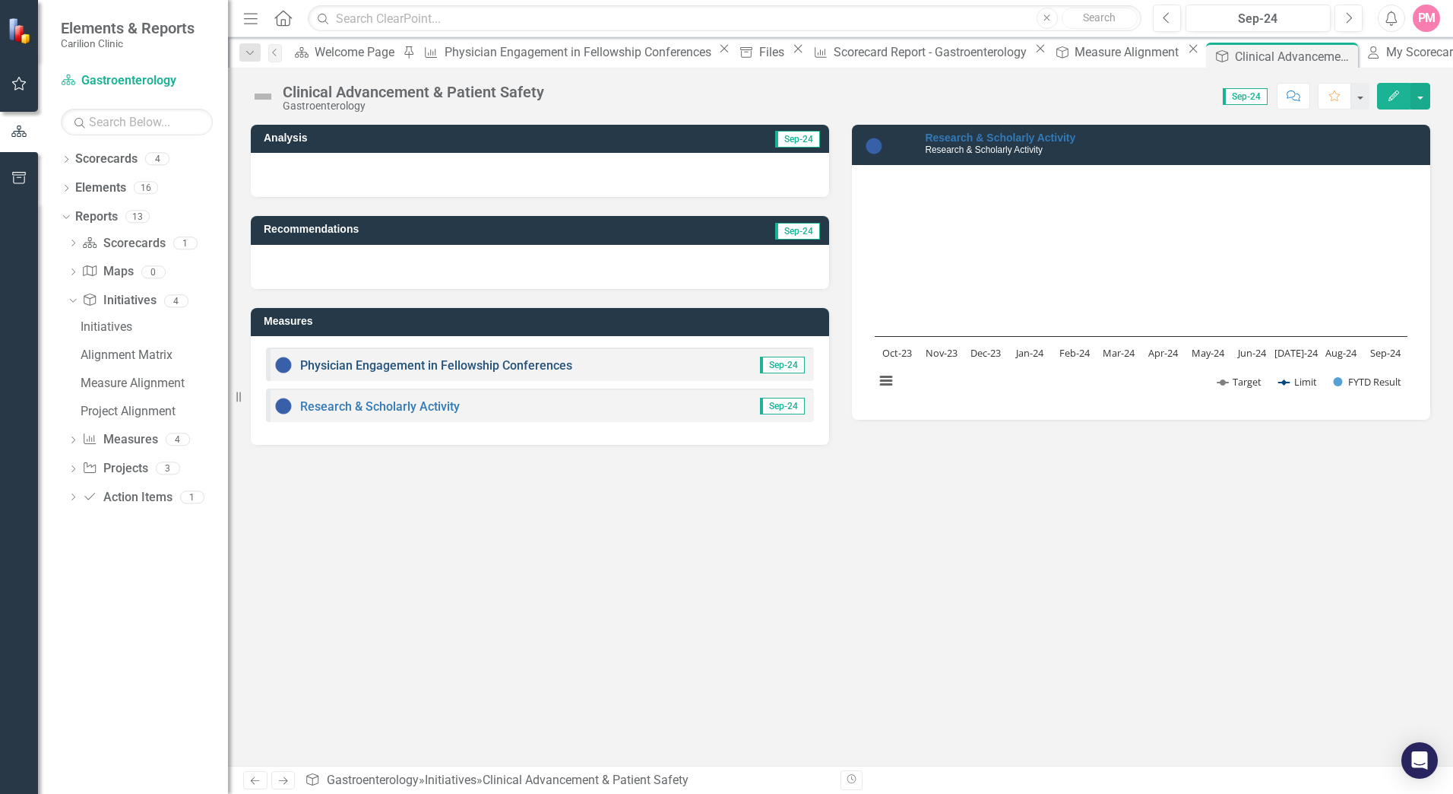
click at [379, 362] on link "Physician Engagement in Fellowship Conferences" at bounding box center [436, 365] width 272 height 14
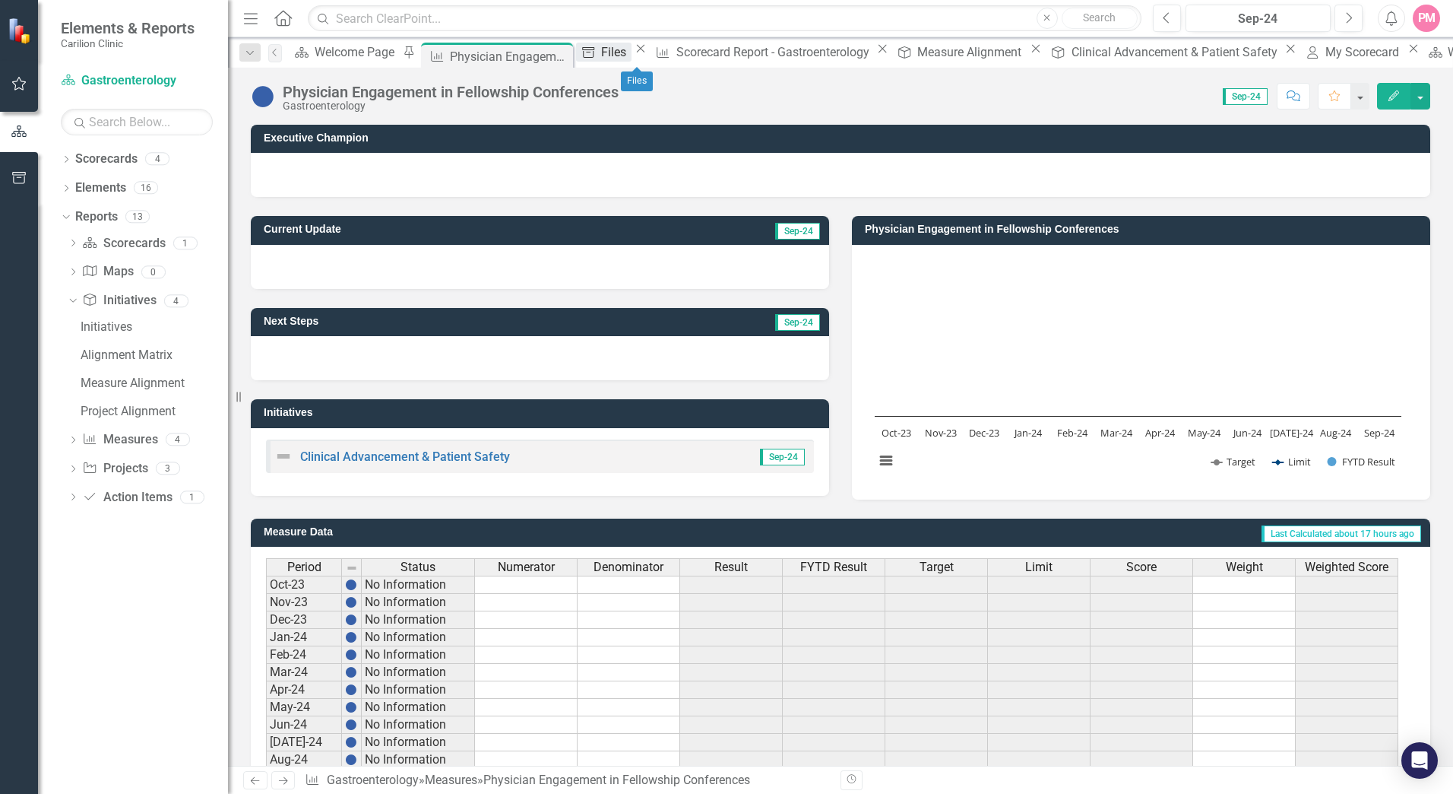
click at [617, 59] on div "Files" at bounding box center [616, 52] width 30 height 19
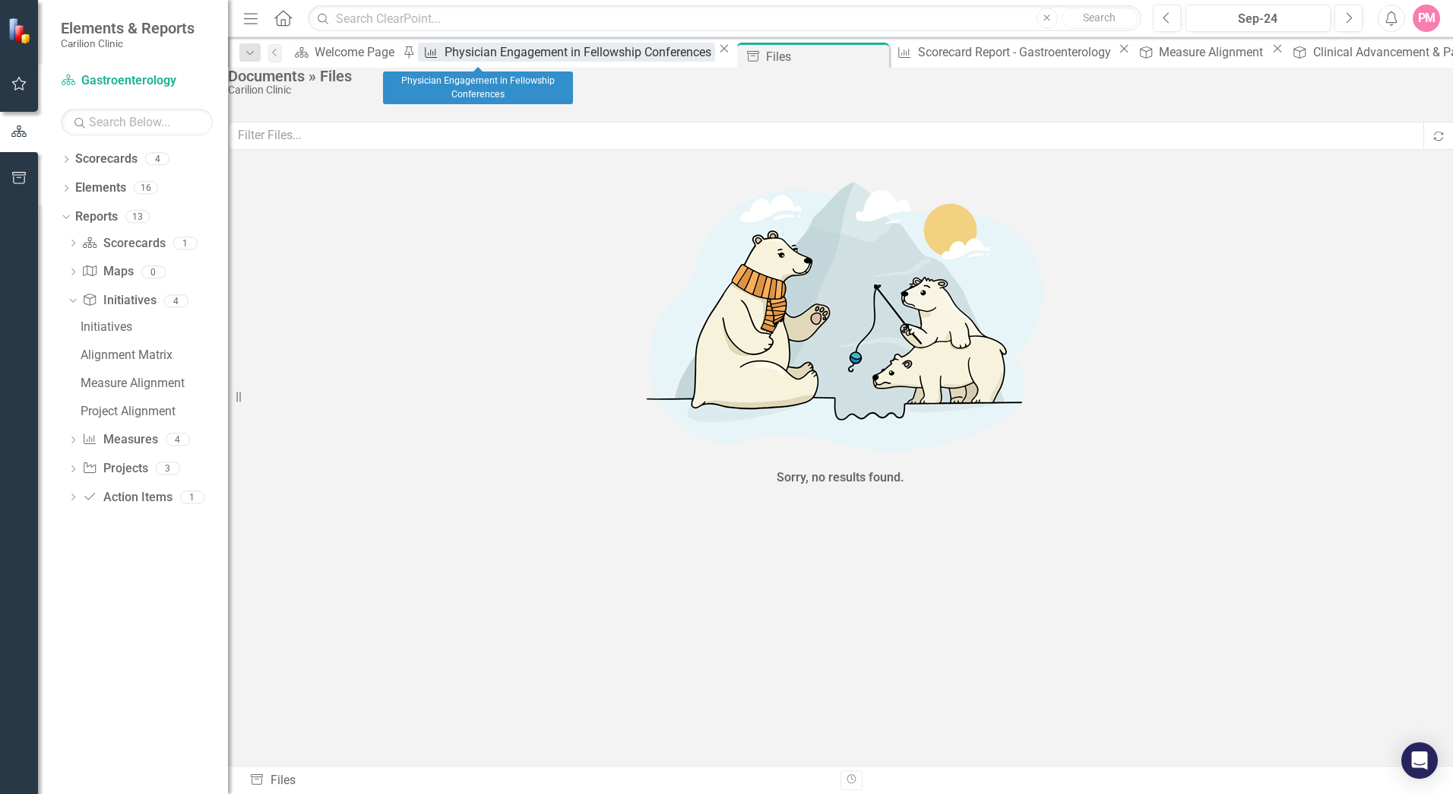
click at [492, 47] on div "Physician Engagement in Fellowship Conferences" at bounding box center [580, 52] width 271 height 19
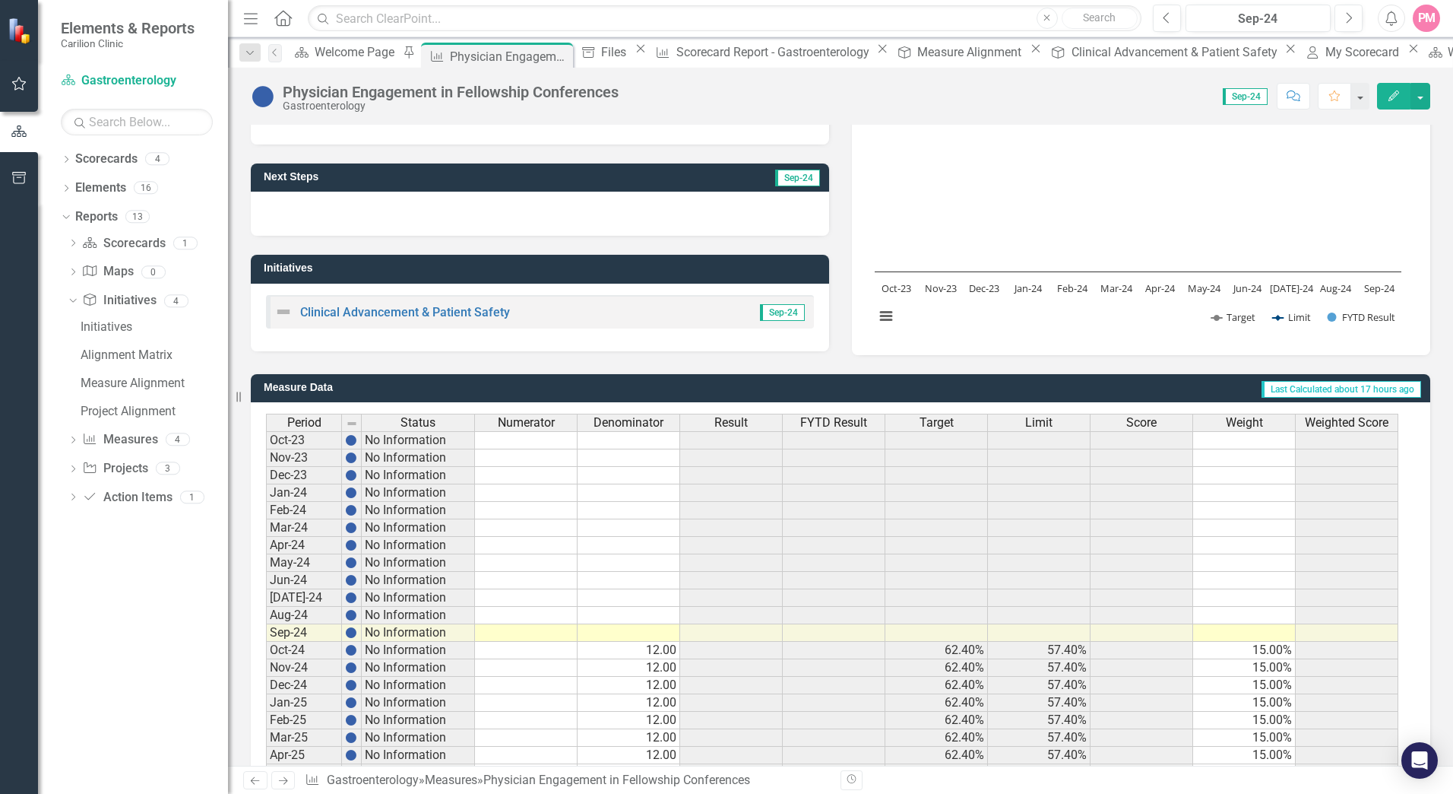
scroll to position [152, 0]
